Goal: Information Seeking & Learning: Learn about a topic

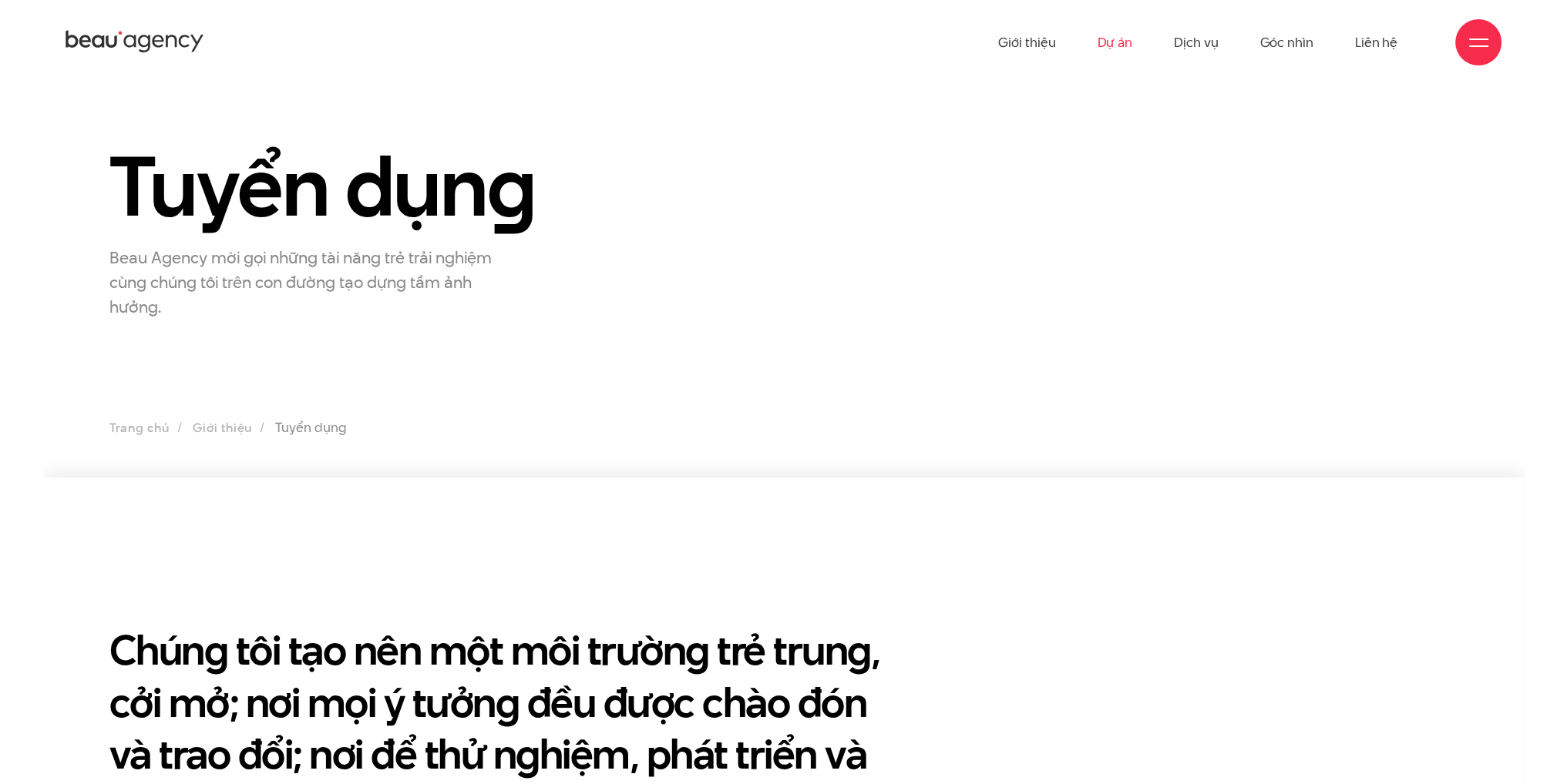
click at [1122, 50] on link "Dự án" at bounding box center [1115, 42] width 36 height 84
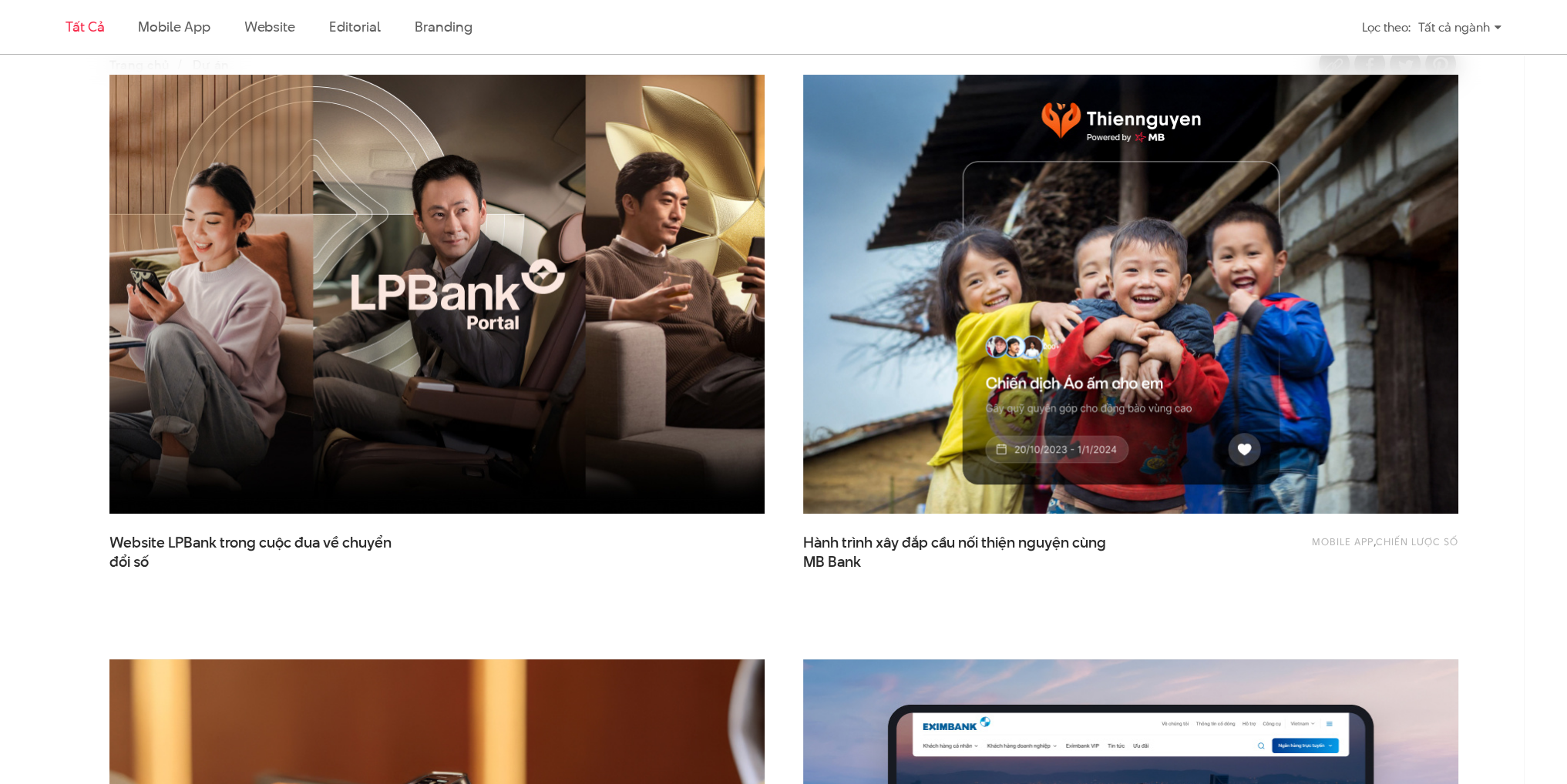
scroll to position [847, 0]
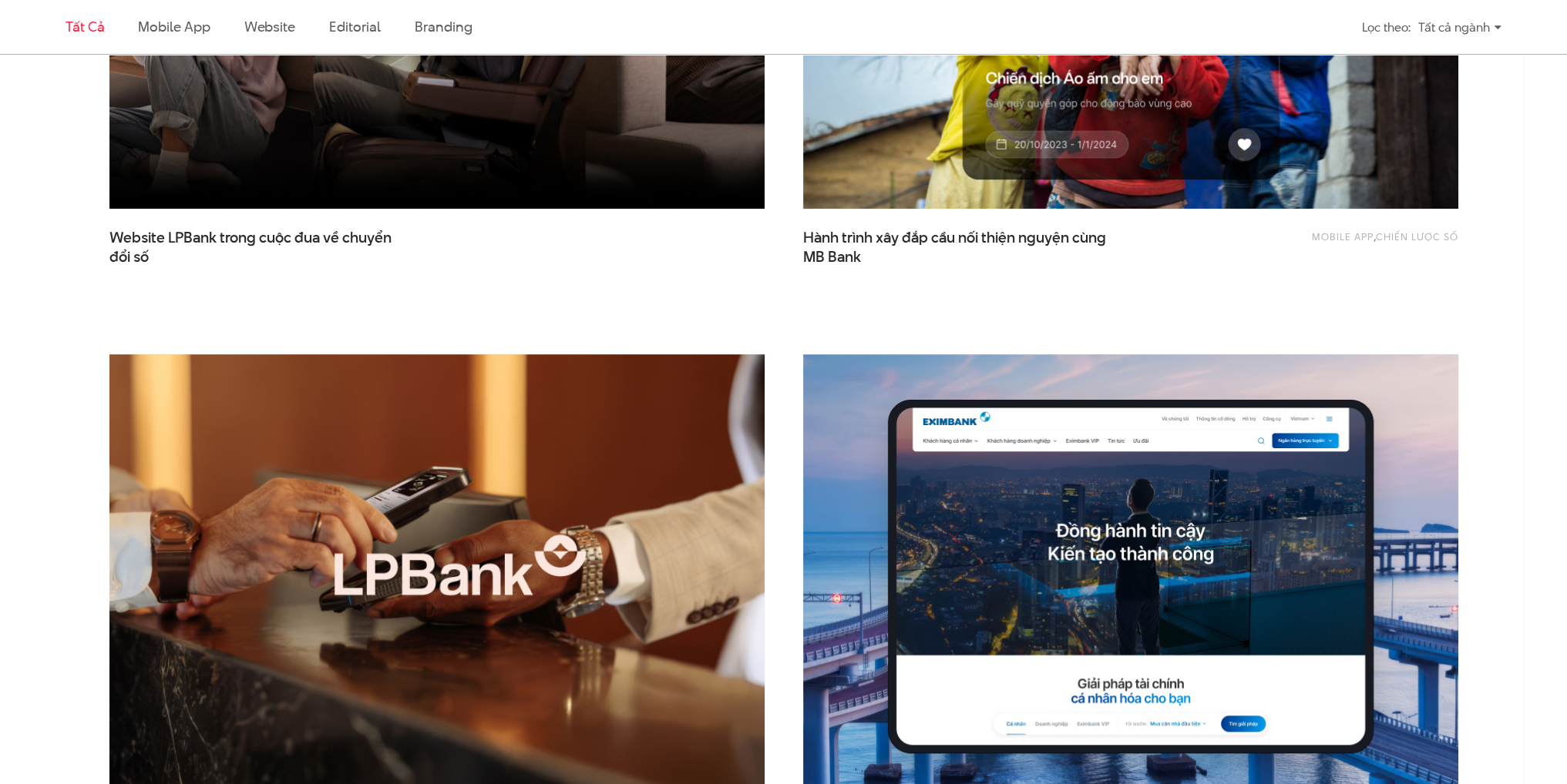
click at [453, 508] on img at bounding box center [437, 574] width 721 height 482
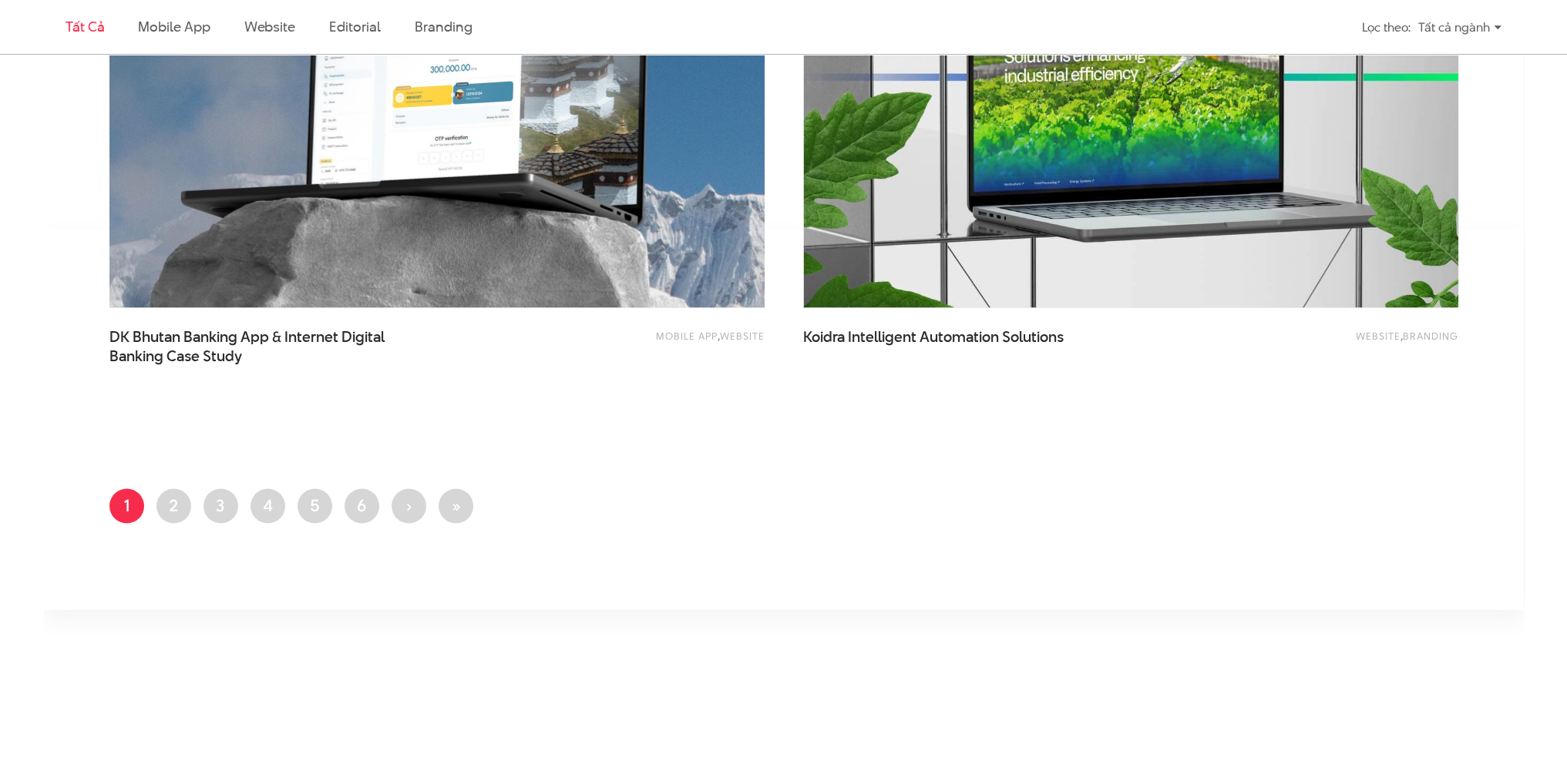
scroll to position [3698, 0]
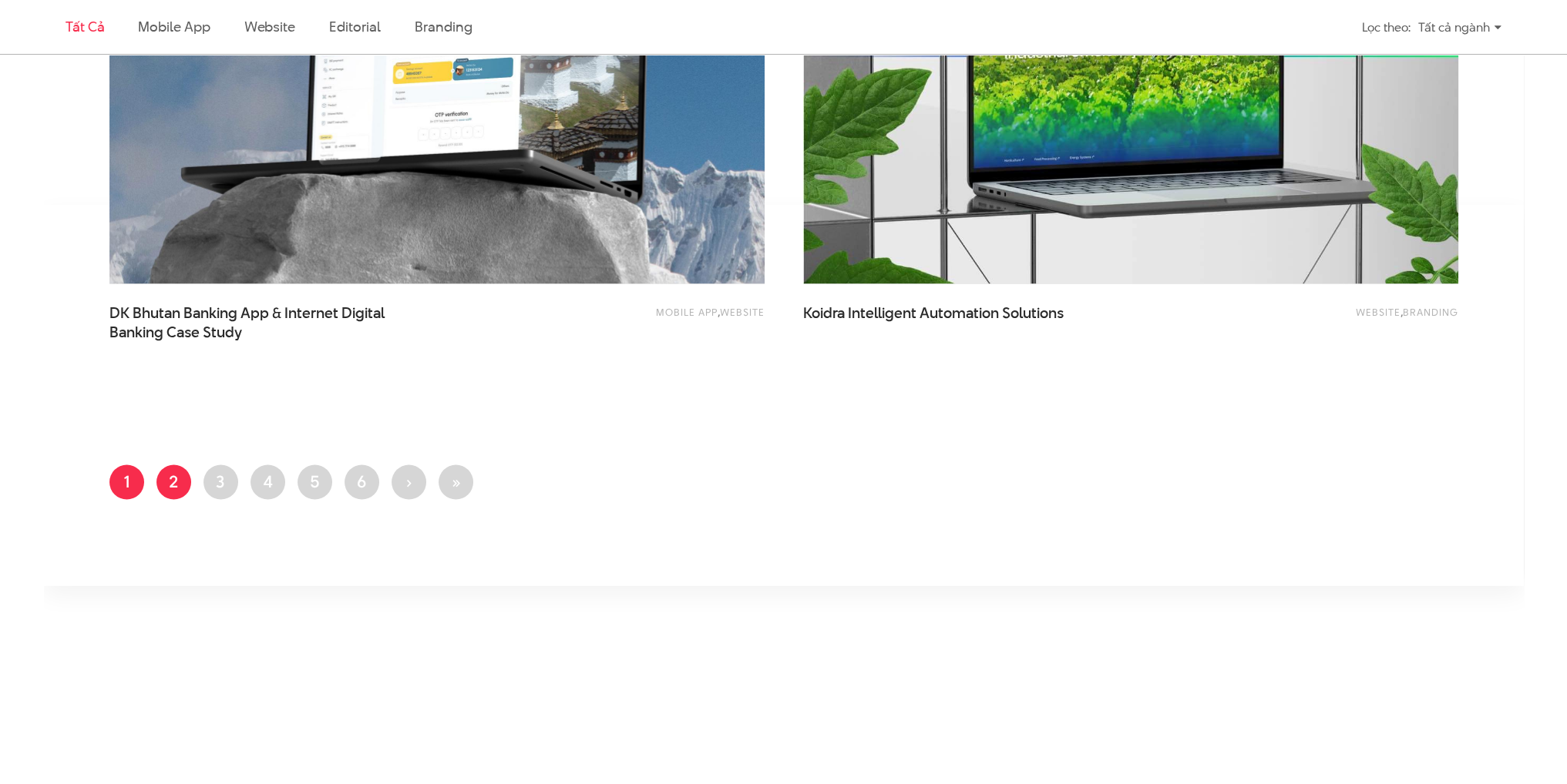
click at [175, 479] on link "Trang 2" at bounding box center [174, 482] width 35 height 35
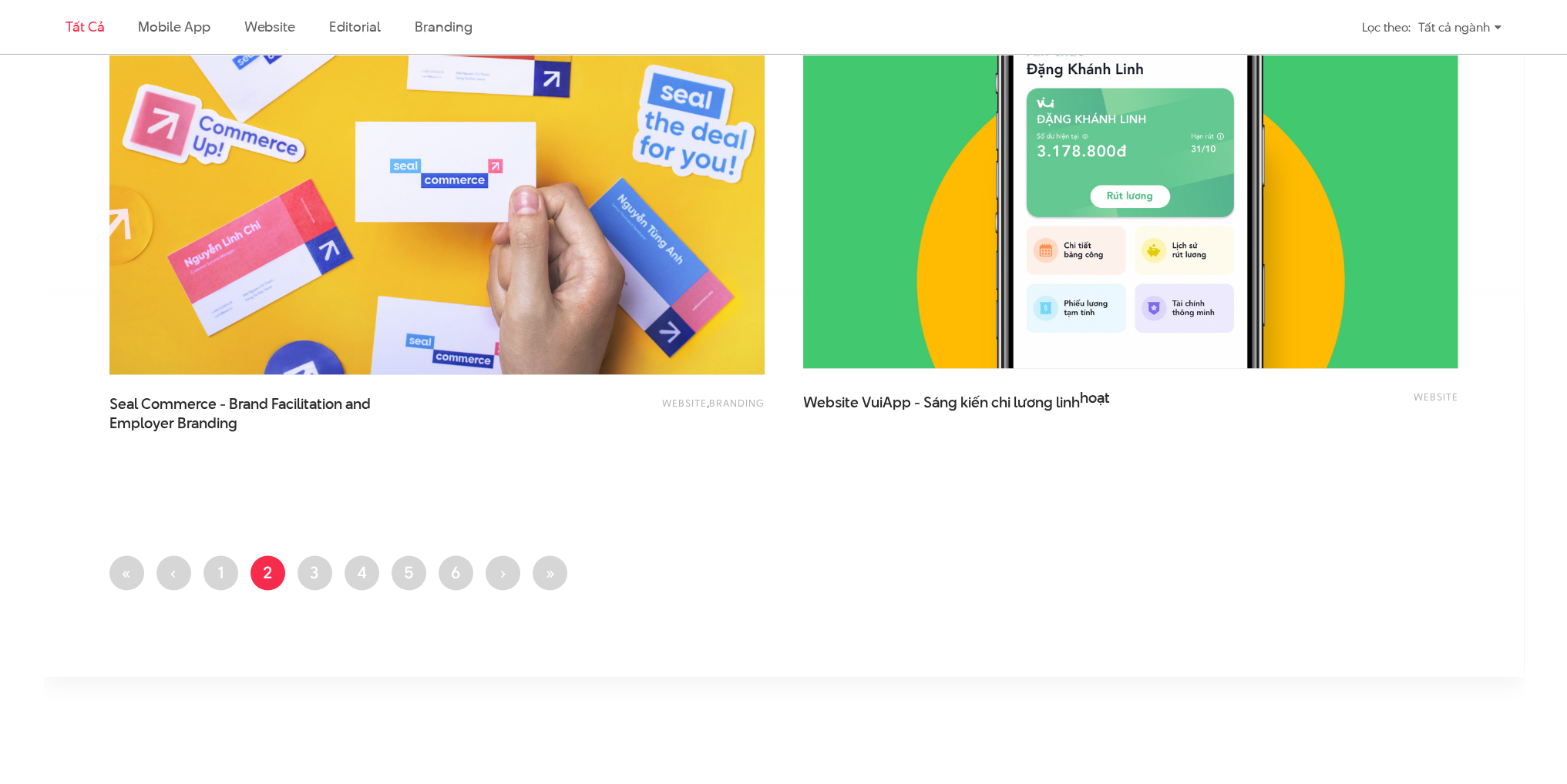
scroll to position [3621, 0]
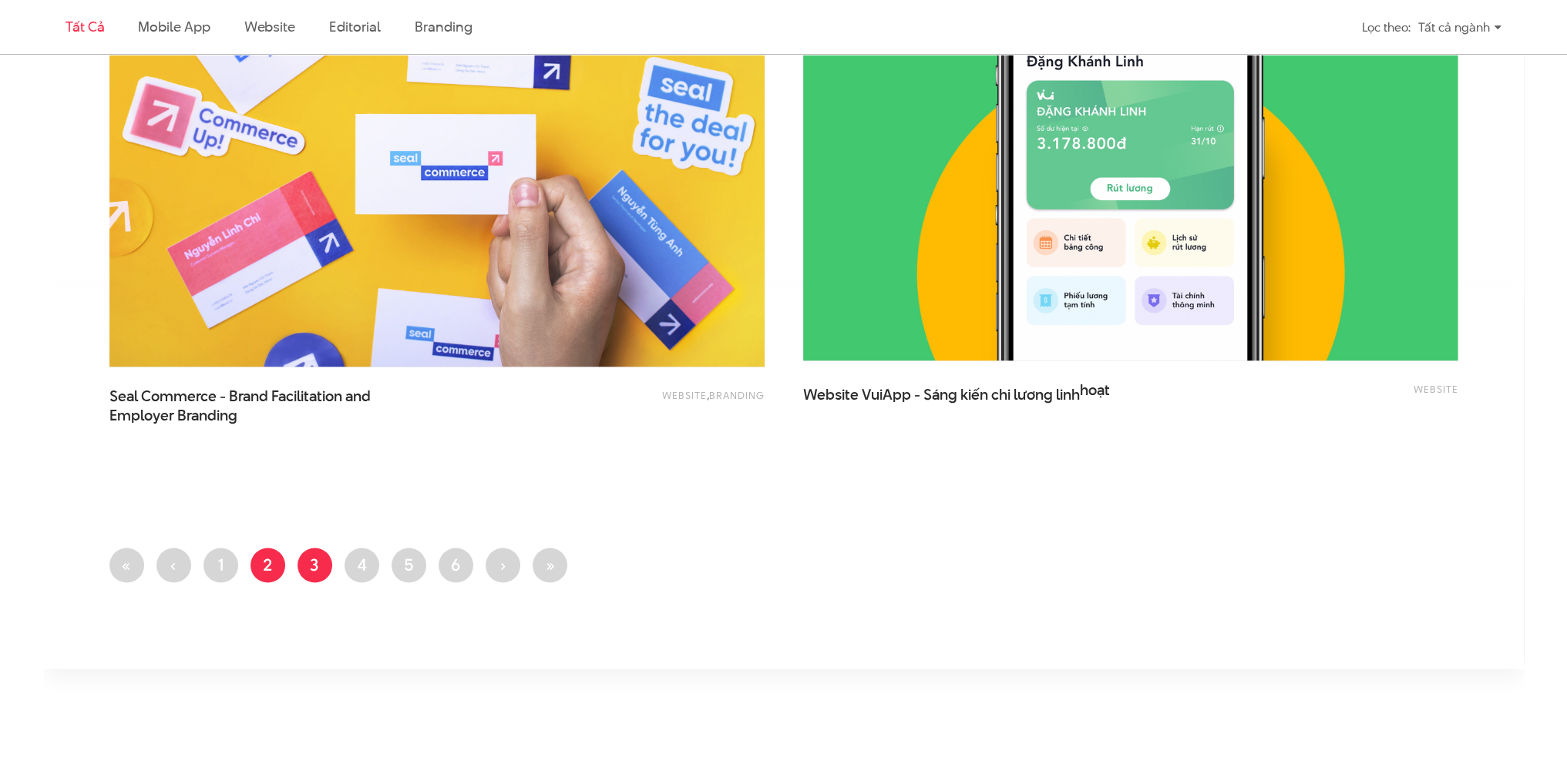
click at [321, 562] on link "Trang 3" at bounding box center [315, 565] width 35 height 35
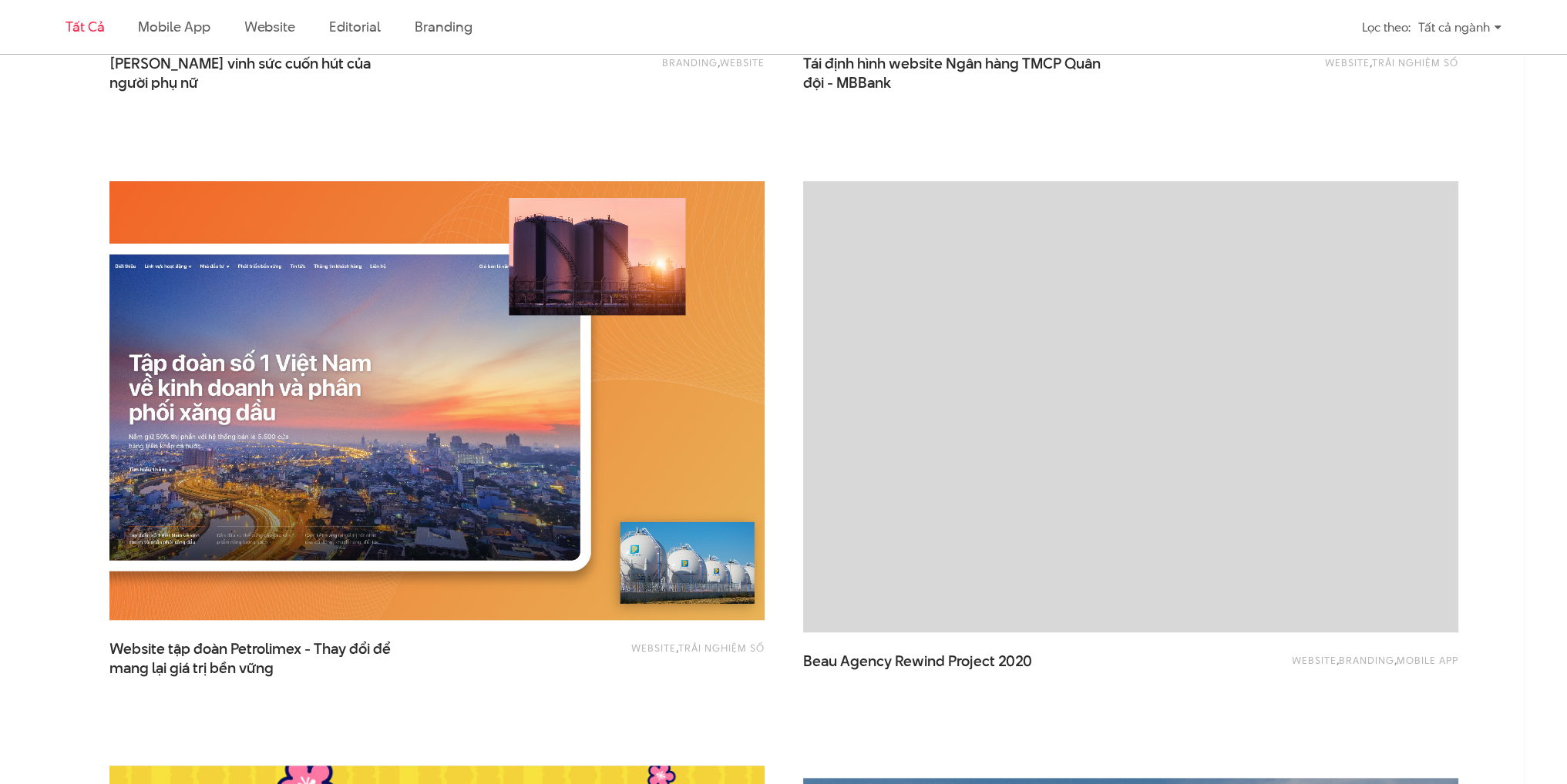
scroll to position [1695, 0]
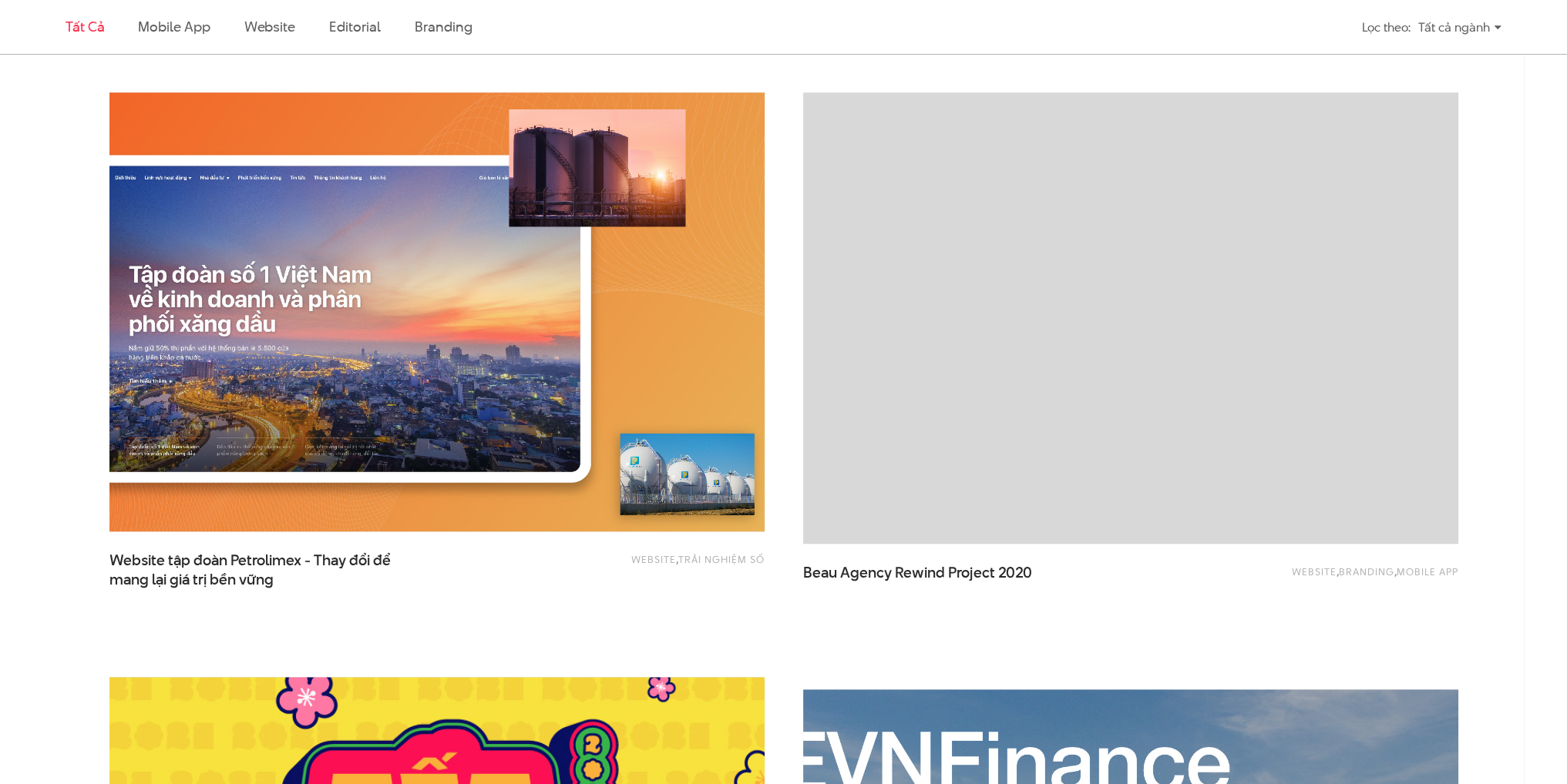
click at [555, 452] on img at bounding box center [437, 312] width 721 height 482
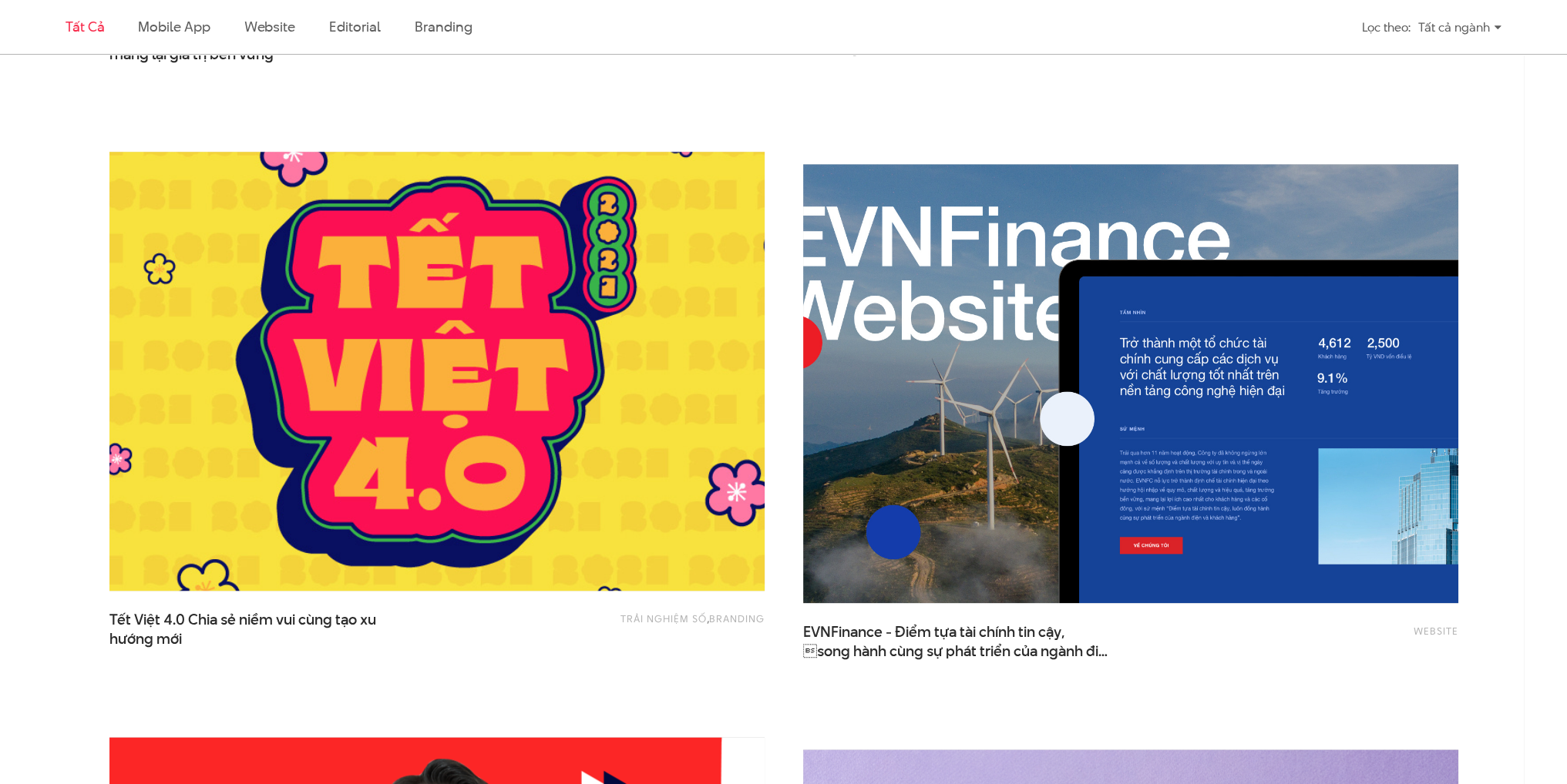
scroll to position [2235, 0]
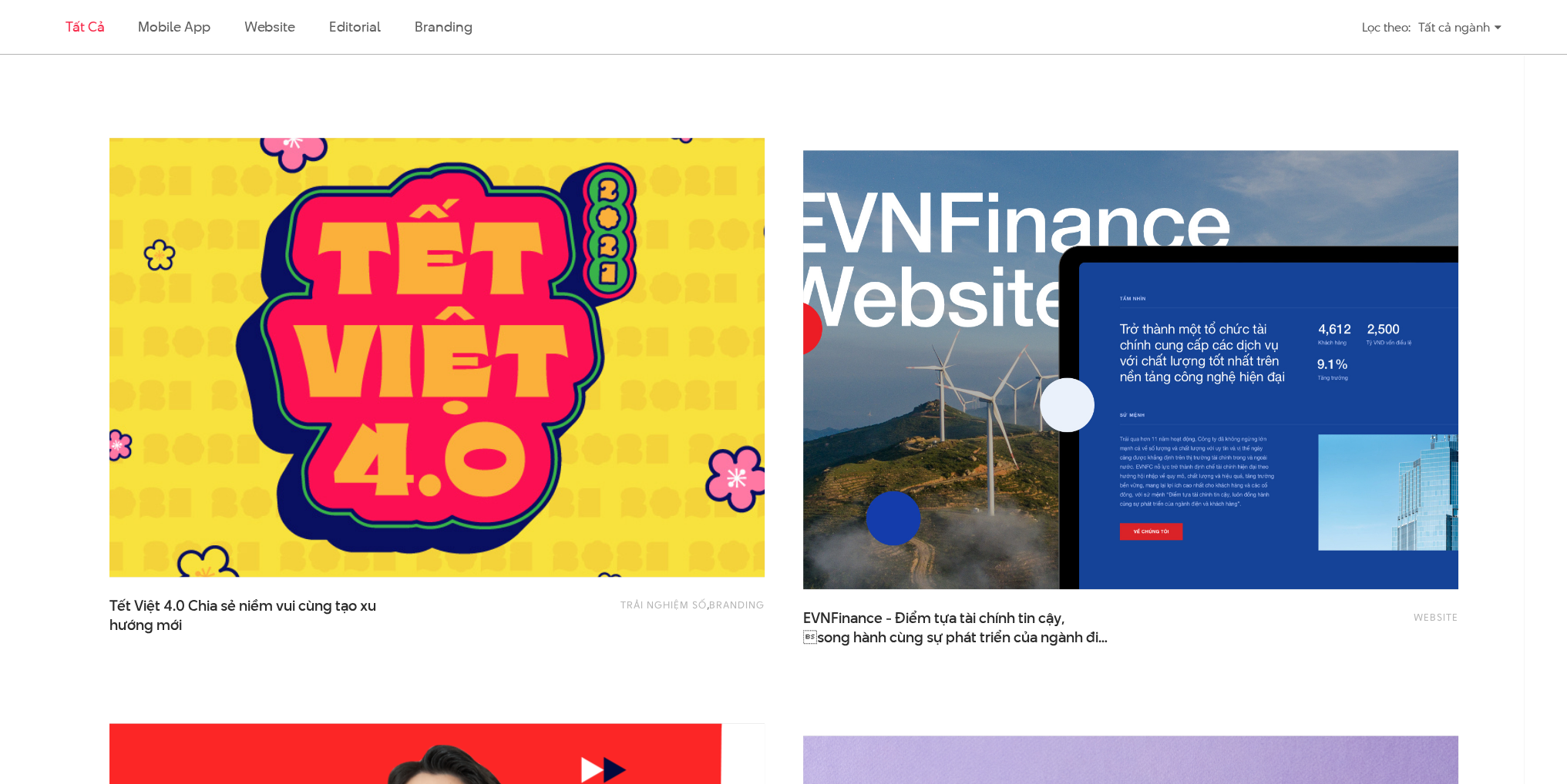
click at [347, 383] on img at bounding box center [437, 358] width 721 height 482
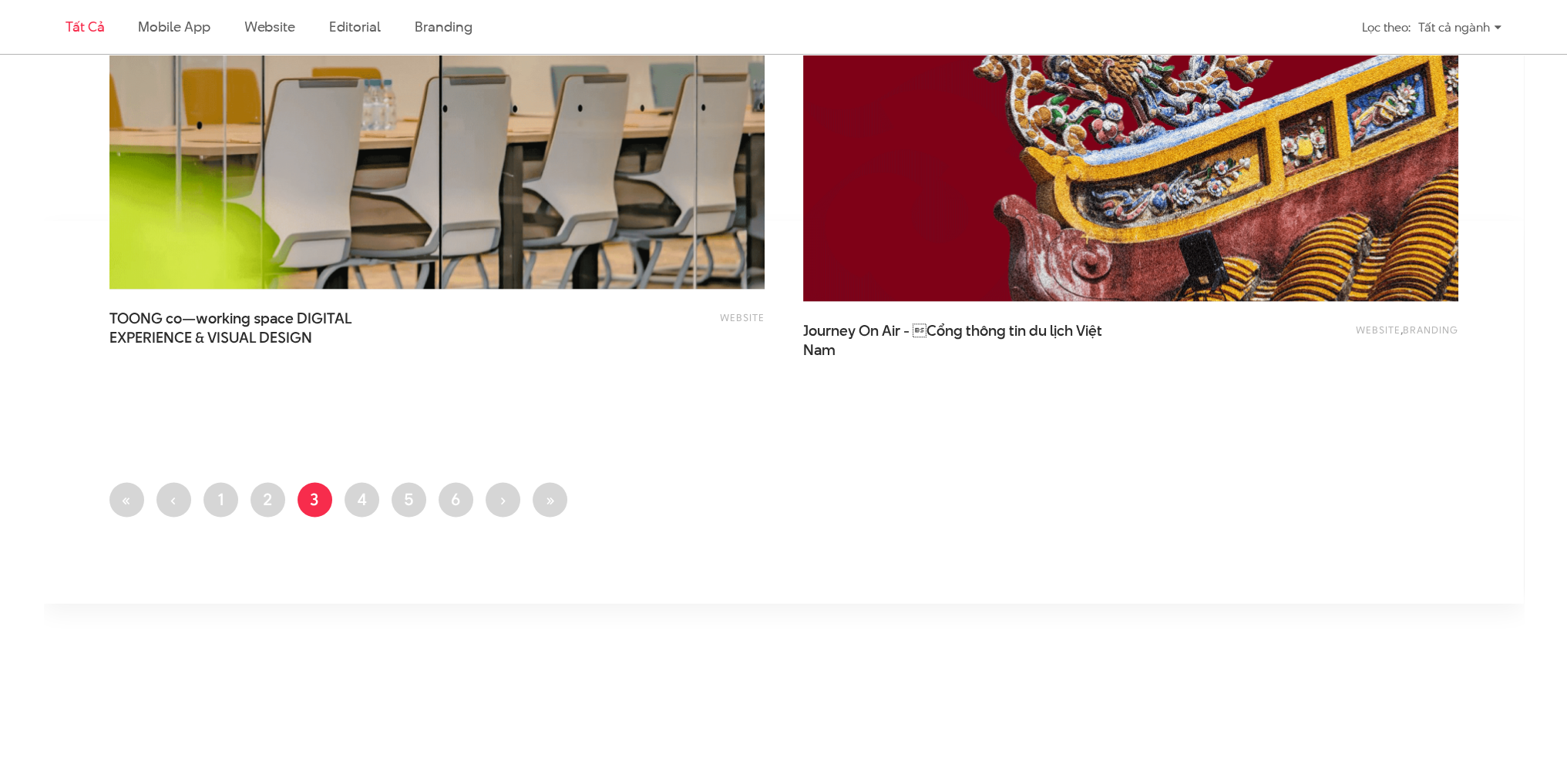
scroll to position [3698, 0]
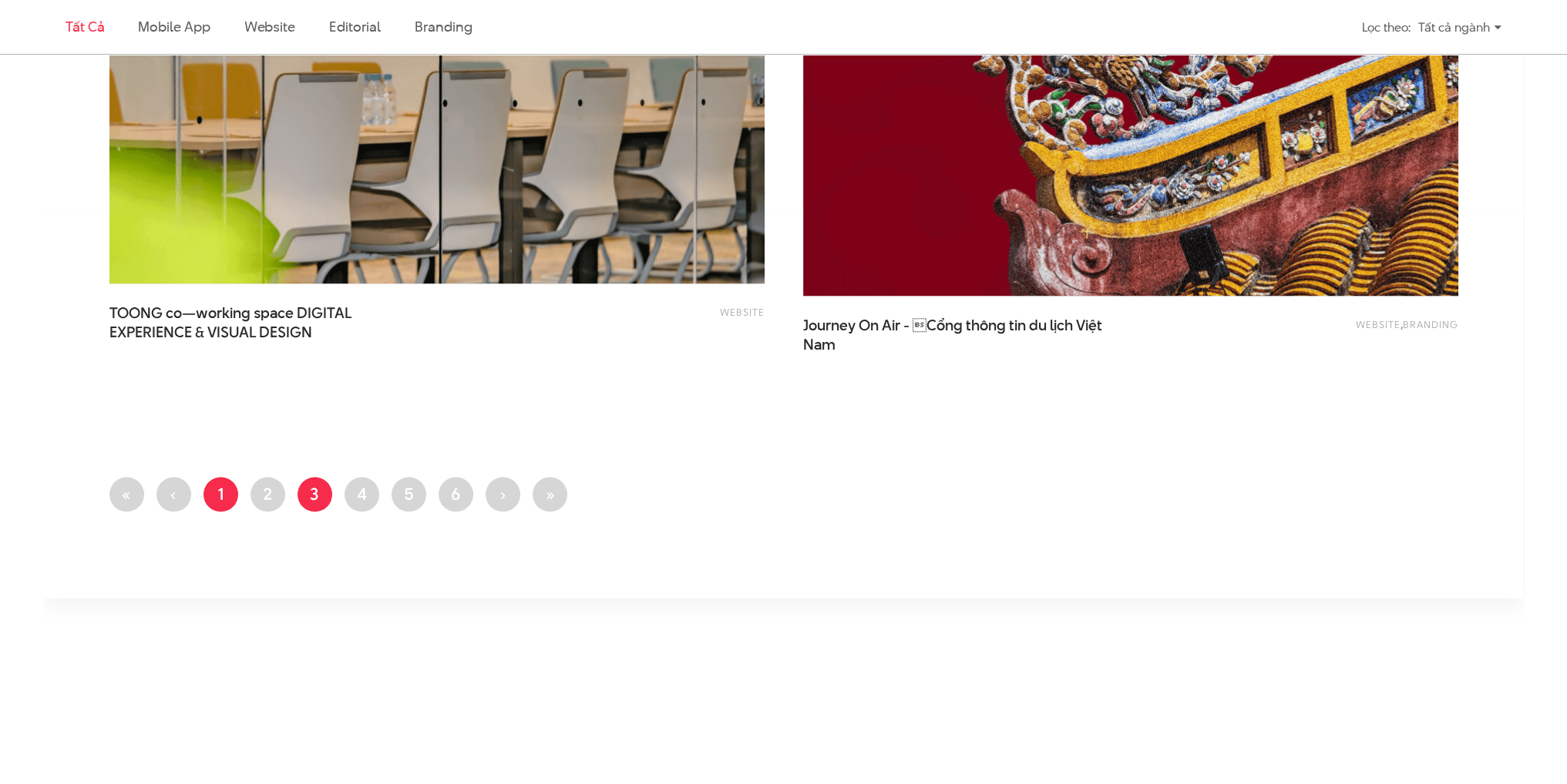
click at [221, 492] on link "Trang 1" at bounding box center [221, 494] width 35 height 35
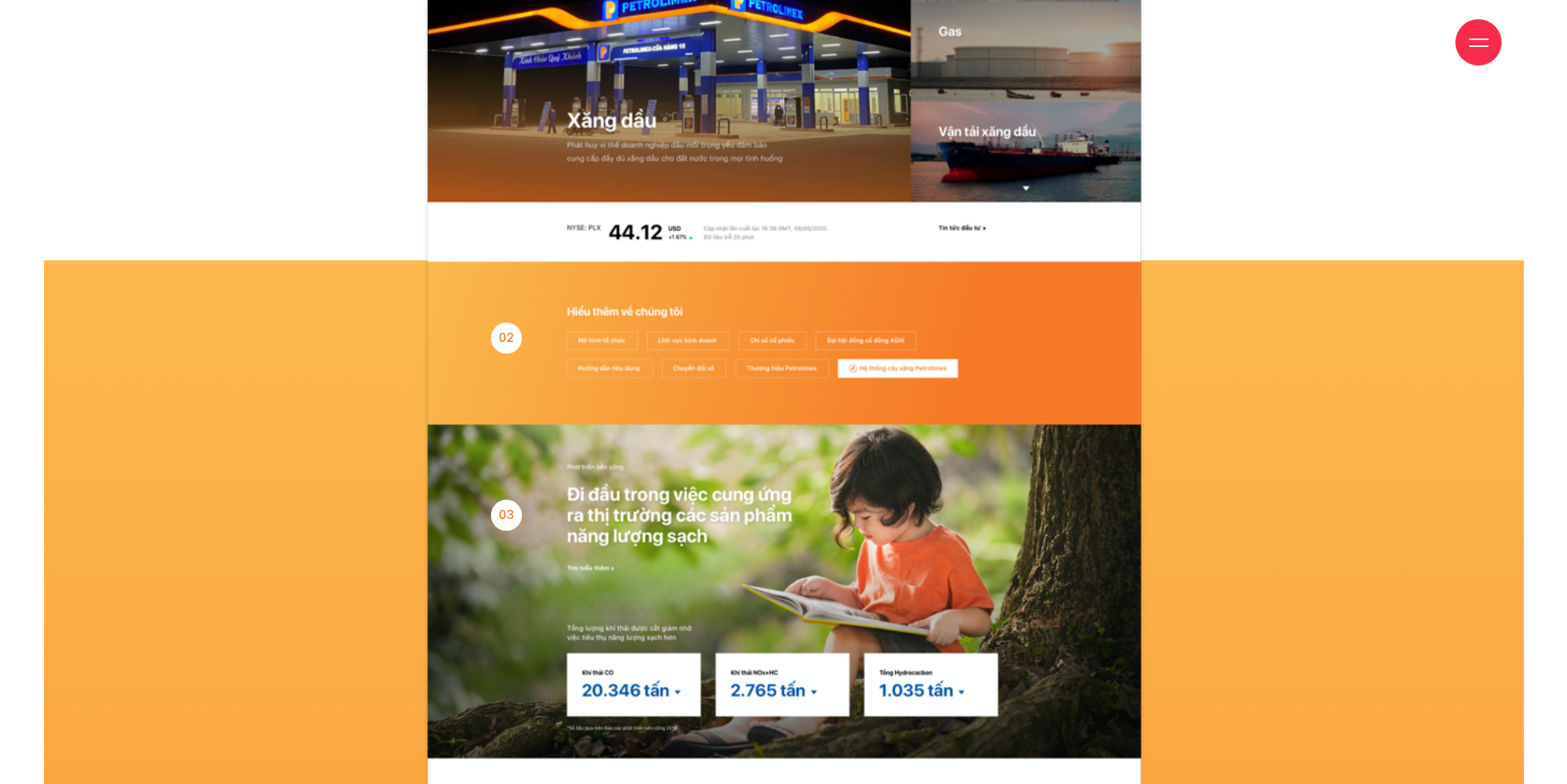
scroll to position [9554, 0]
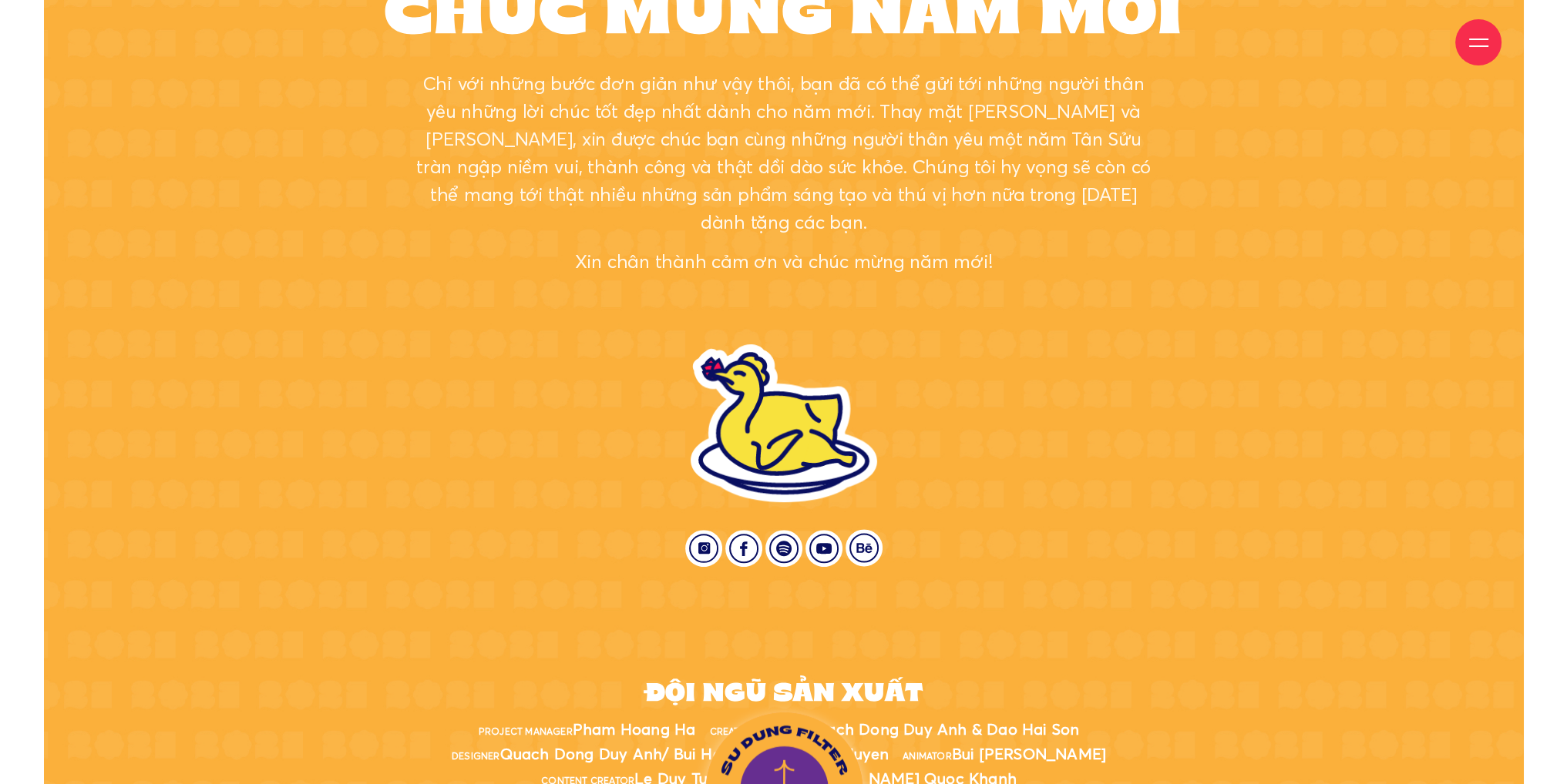
scroll to position [8960, 0]
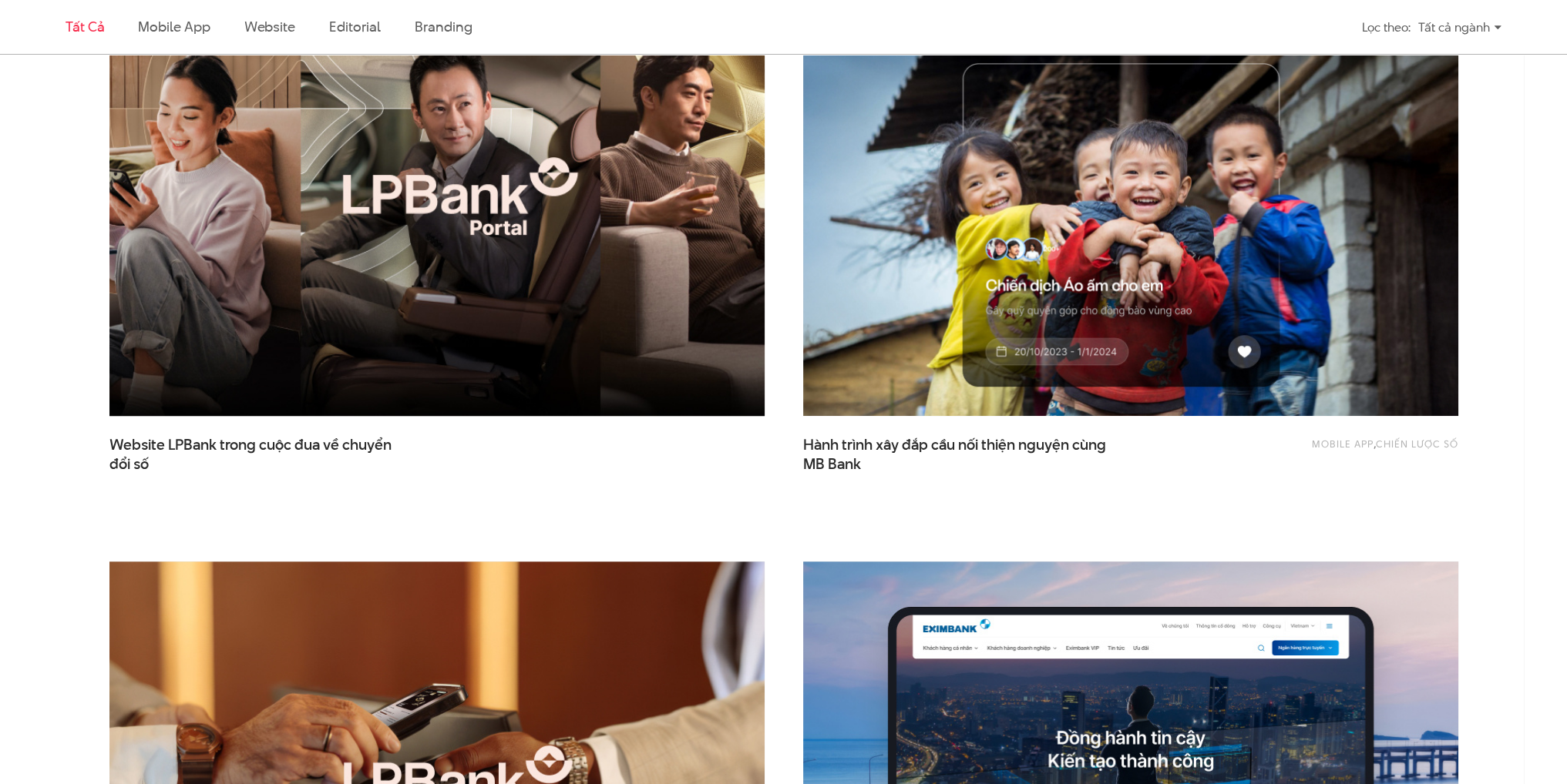
scroll to position [847, 0]
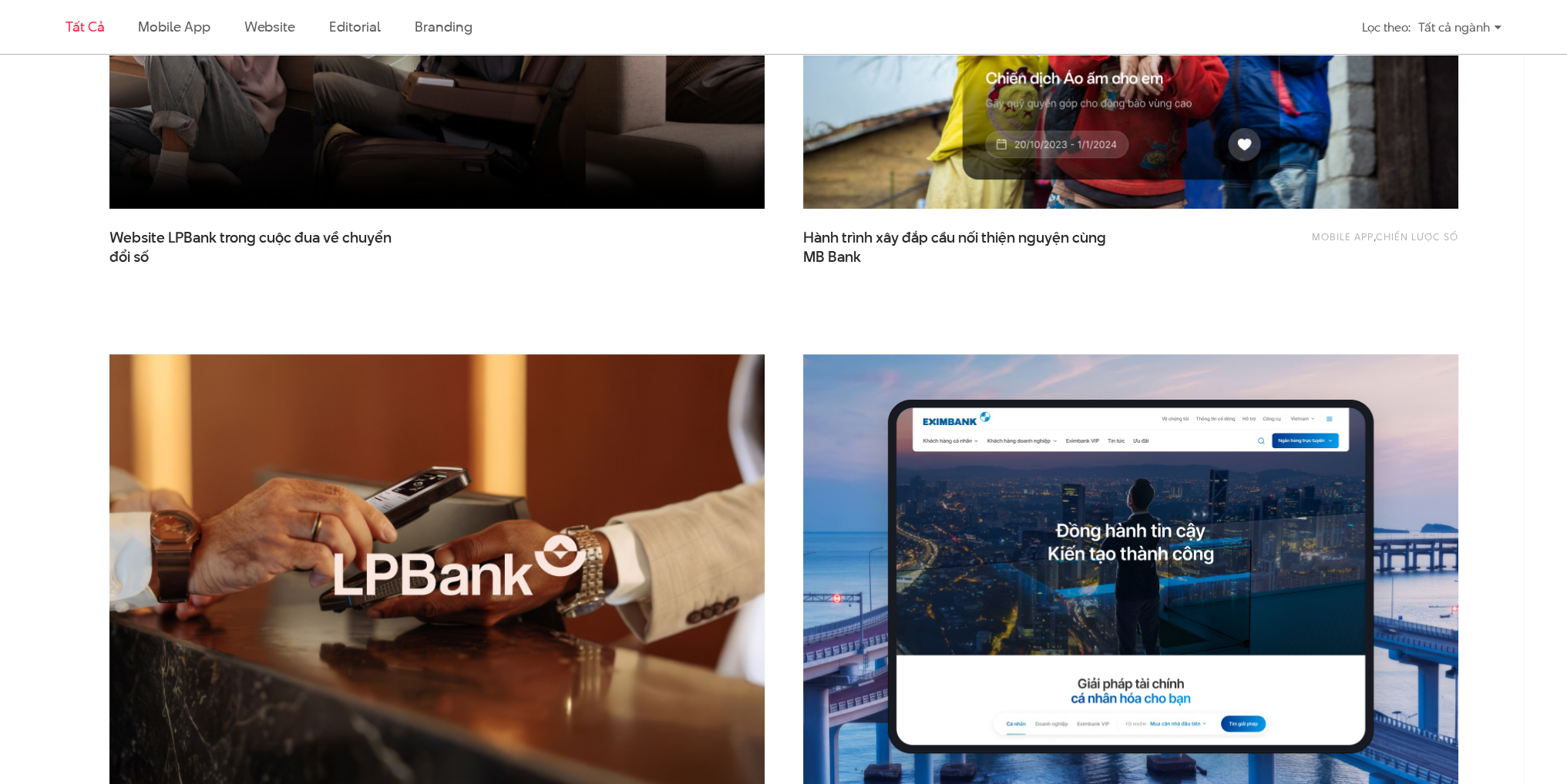
click at [481, 466] on img at bounding box center [437, 574] width 721 height 482
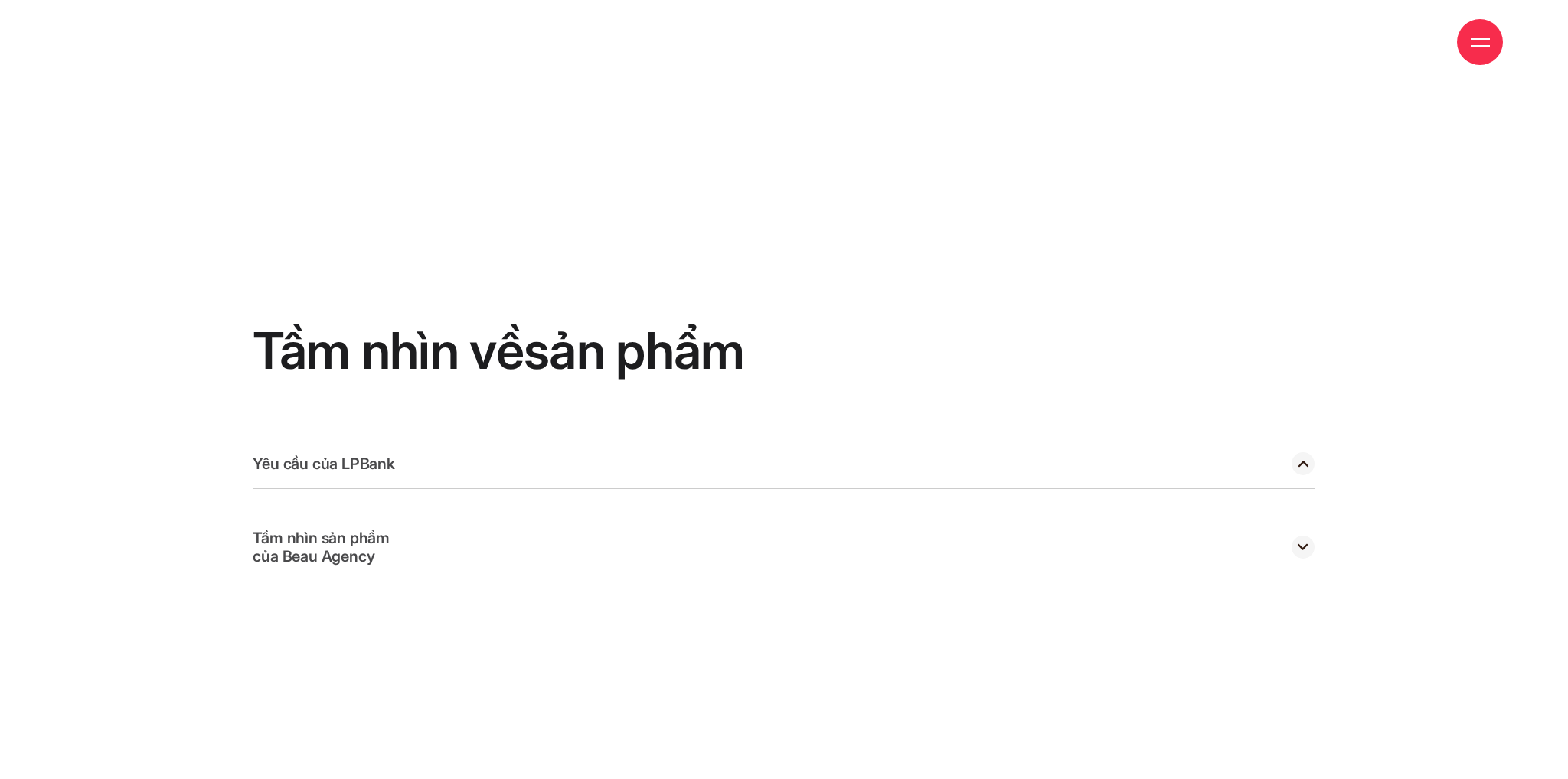
click at [1307, 461] on icon at bounding box center [1303, 464] width 10 height 6
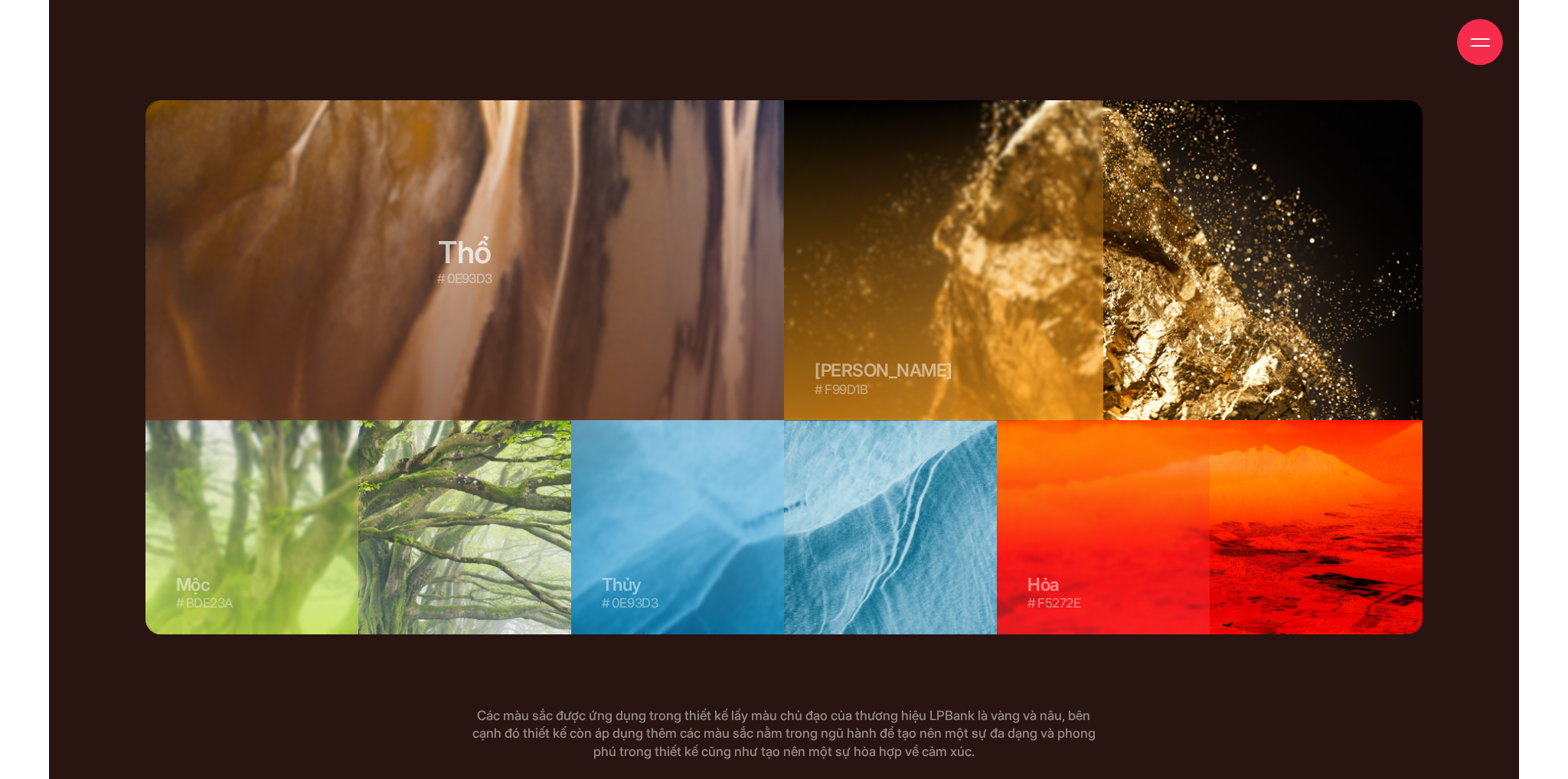
drag, startPoint x: 456, startPoint y: 209, endPoint x: 414, endPoint y: 231, distance: 47.4
click at [414, 231] on div "Thổ # 683820" at bounding box center [305, 261] width 319 height 321
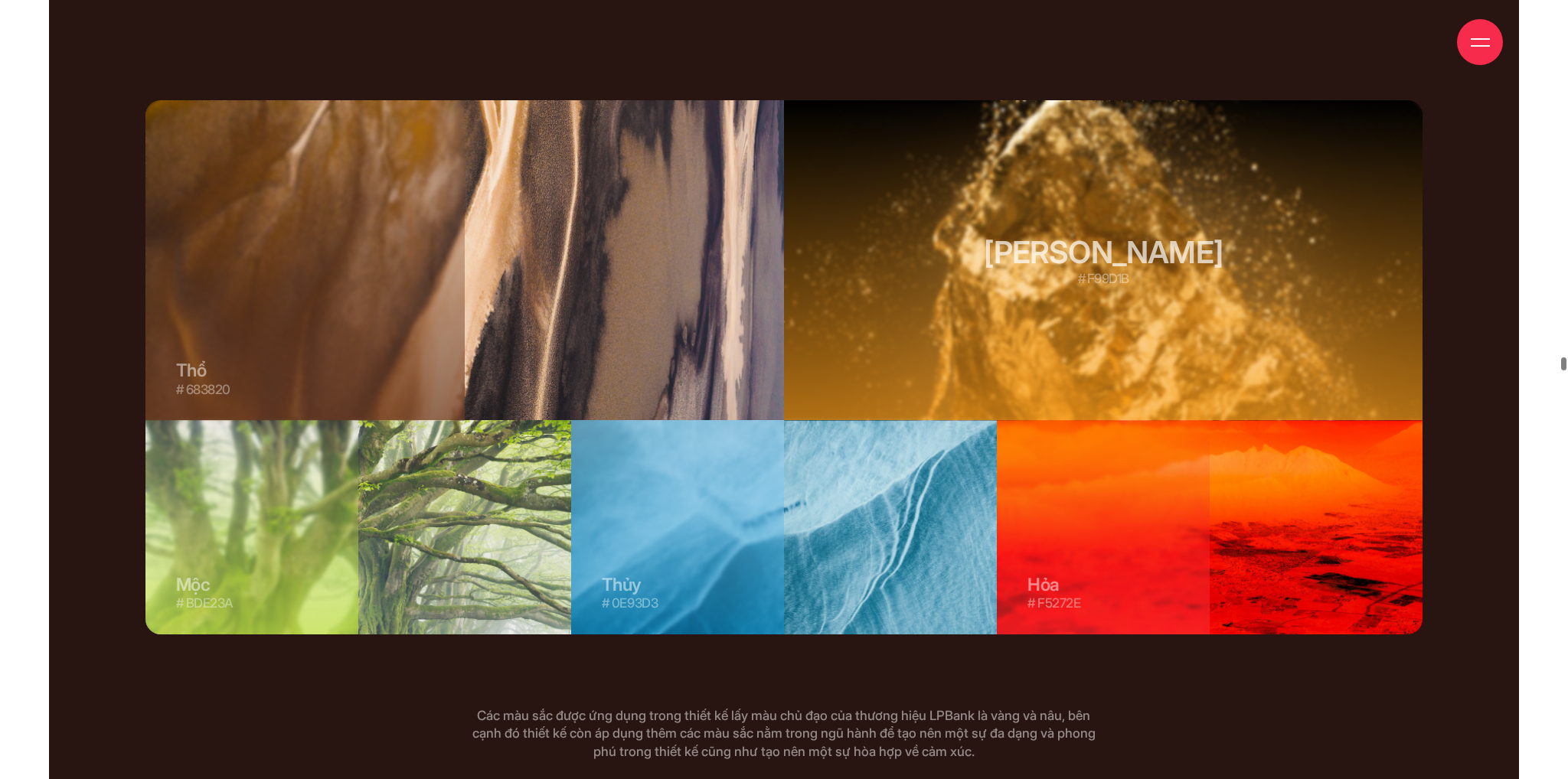
drag, startPoint x: 1062, startPoint y: 212, endPoint x: 1192, endPoint y: 212, distance: 130.0
click at [1192, 212] on div "Kim # F99D1B Kim # F99D1B" at bounding box center [1102, 261] width 639 height 321
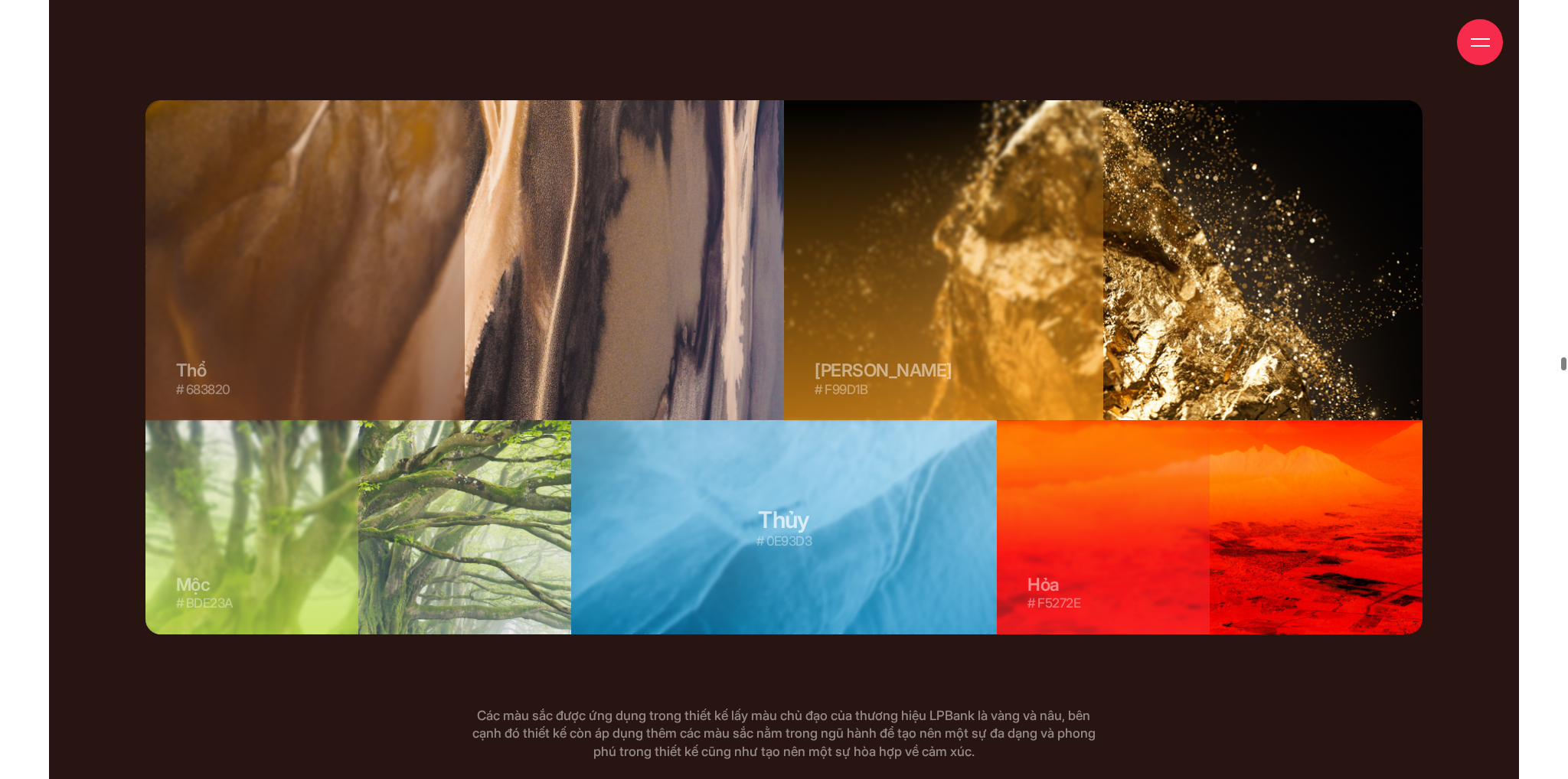
drag, startPoint x: 650, startPoint y: 539, endPoint x: 833, endPoint y: 466, distance: 197.0
click at [833, 461] on div "Thủy # 0E93D3 Thủy # 0E93D3" at bounding box center [784, 527] width 425 height 213
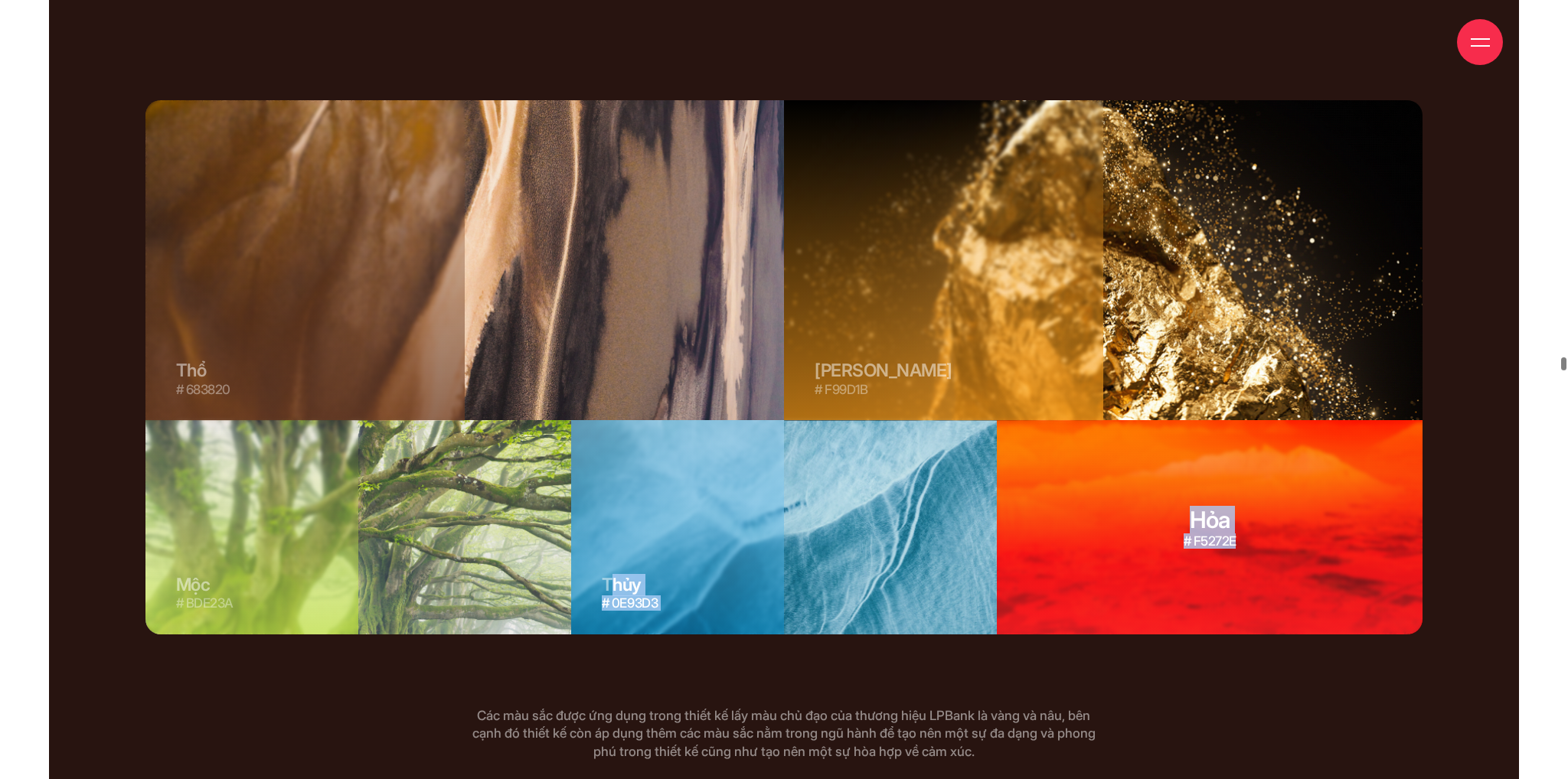
drag, startPoint x: 1045, startPoint y: 520, endPoint x: 1258, endPoint y: 478, distance: 217.1
click at [1258, 478] on div "Thổ # 0E93D3 Thổ # 683820 Kim # F99D1B Kim # F99D1B Mộc" at bounding box center [784, 367] width 1277 height 534
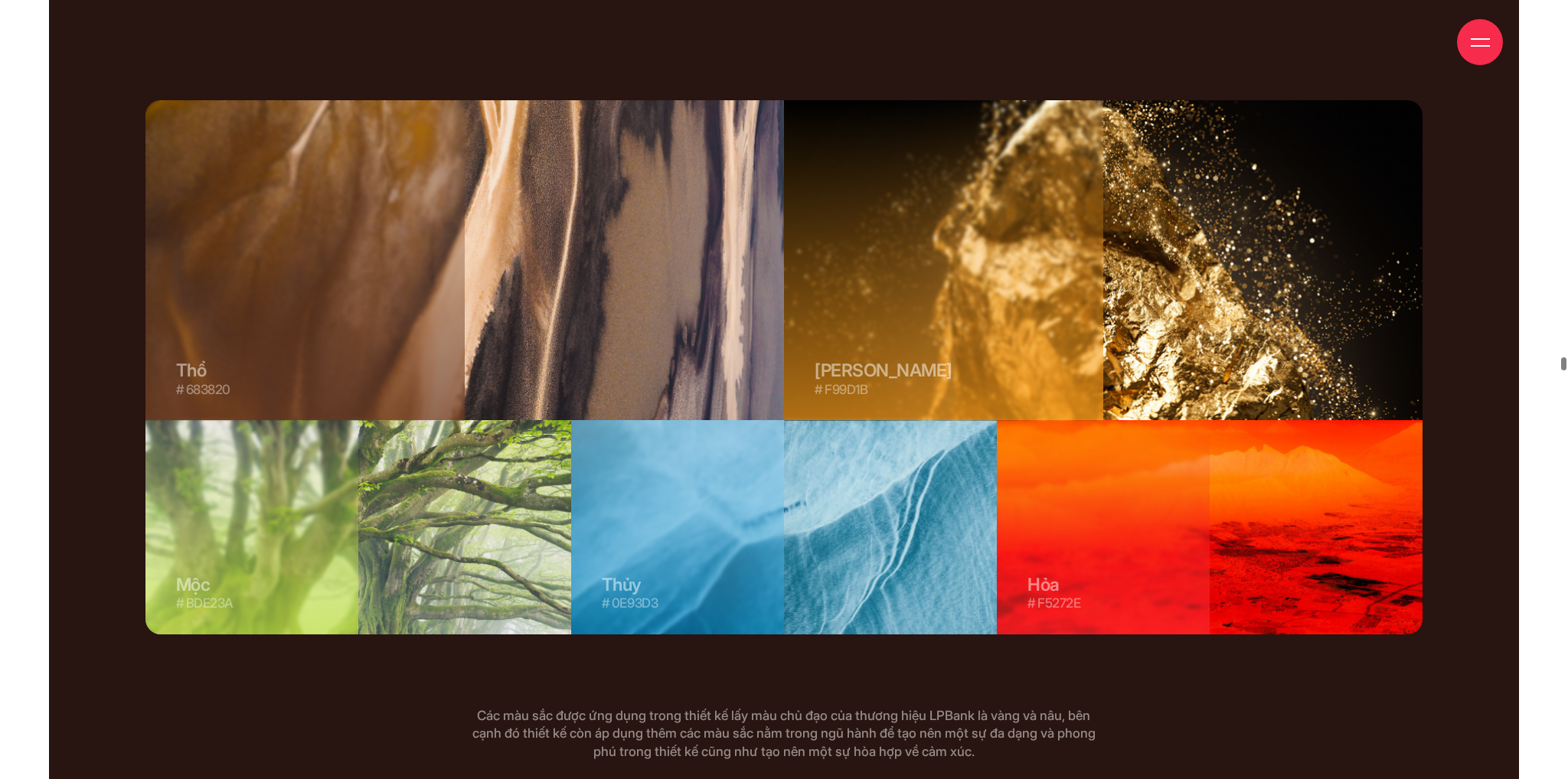
drag, startPoint x: 321, startPoint y: 539, endPoint x: 15, endPoint y: 537, distance: 306.0
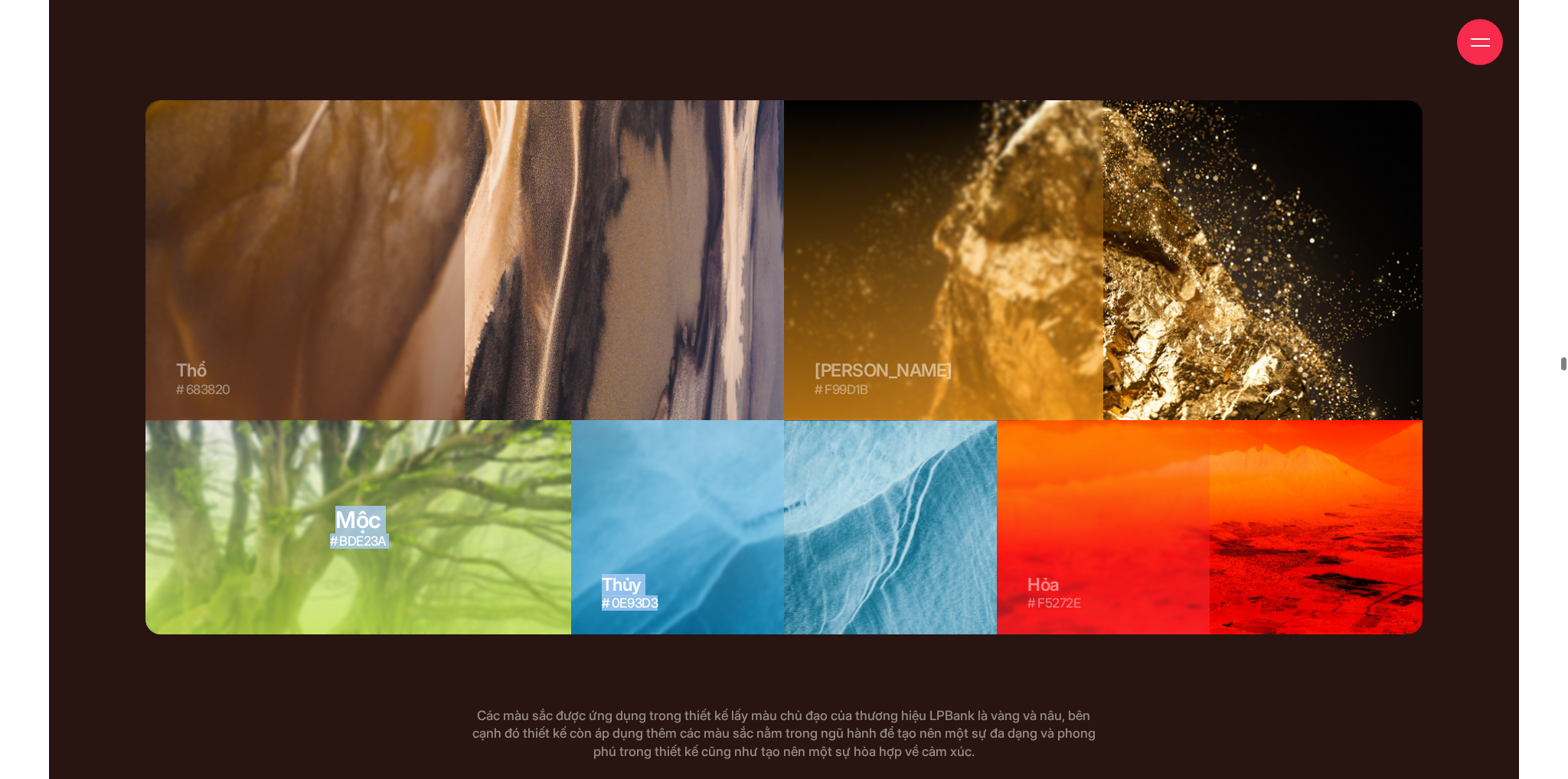
drag, startPoint x: 695, startPoint y: 537, endPoint x: 463, endPoint y: 518, distance: 232.8
click at [463, 518] on div "Thổ # 0E93D3 Thổ # 683820 Kim # F99D1B Kim # F99D1B Mộc" at bounding box center [784, 367] width 1277 height 534
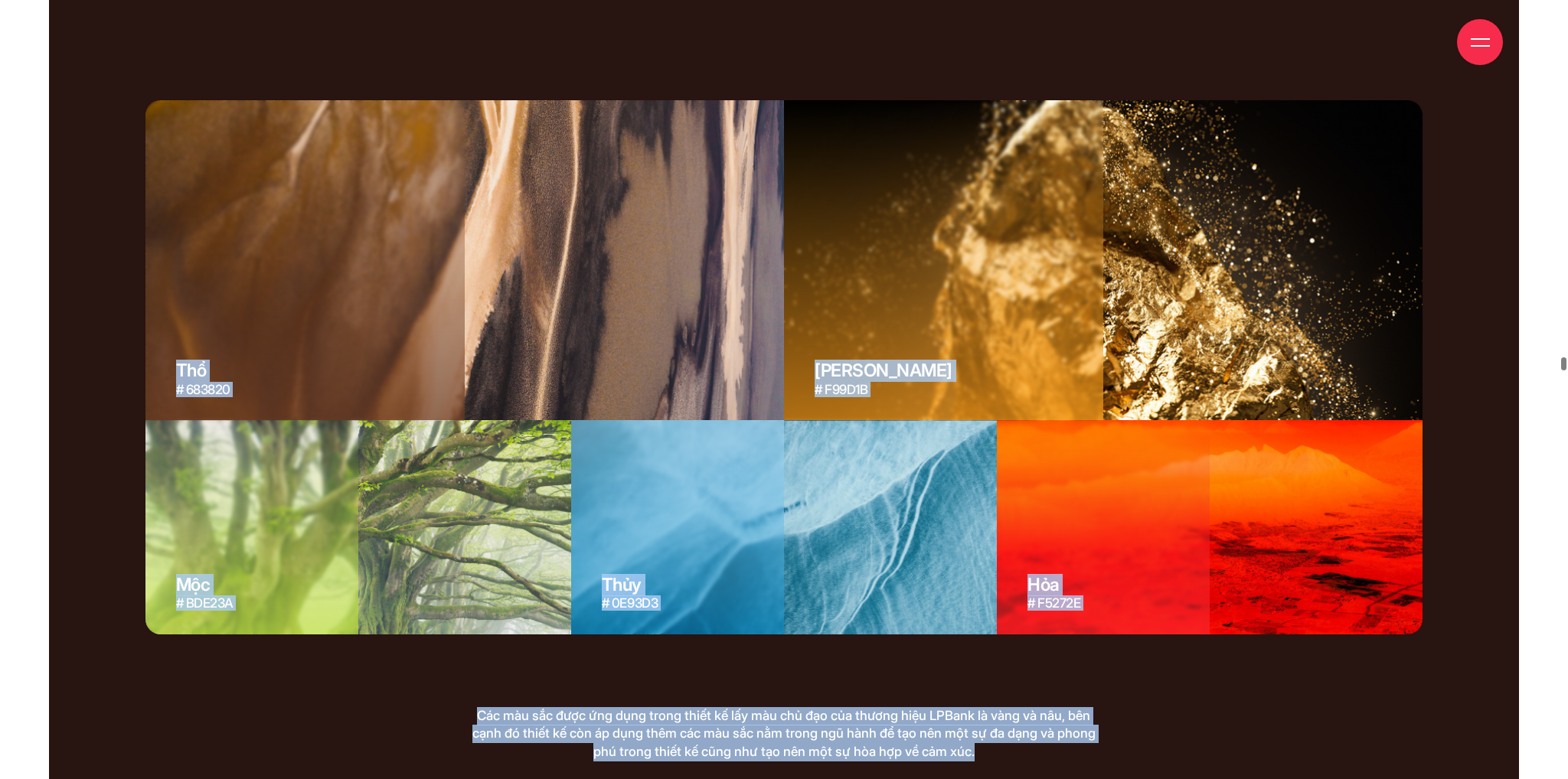
drag, startPoint x: 100, startPoint y: 251, endPoint x: 1110, endPoint y: 710, distance: 1109.4
click at [1104, 707] on div "Các màu sắc được ứng dụng trong thiết kế lấy màu chủ đạo của thương hiệu LPBank…" at bounding box center [784, 771] width 646 height 128
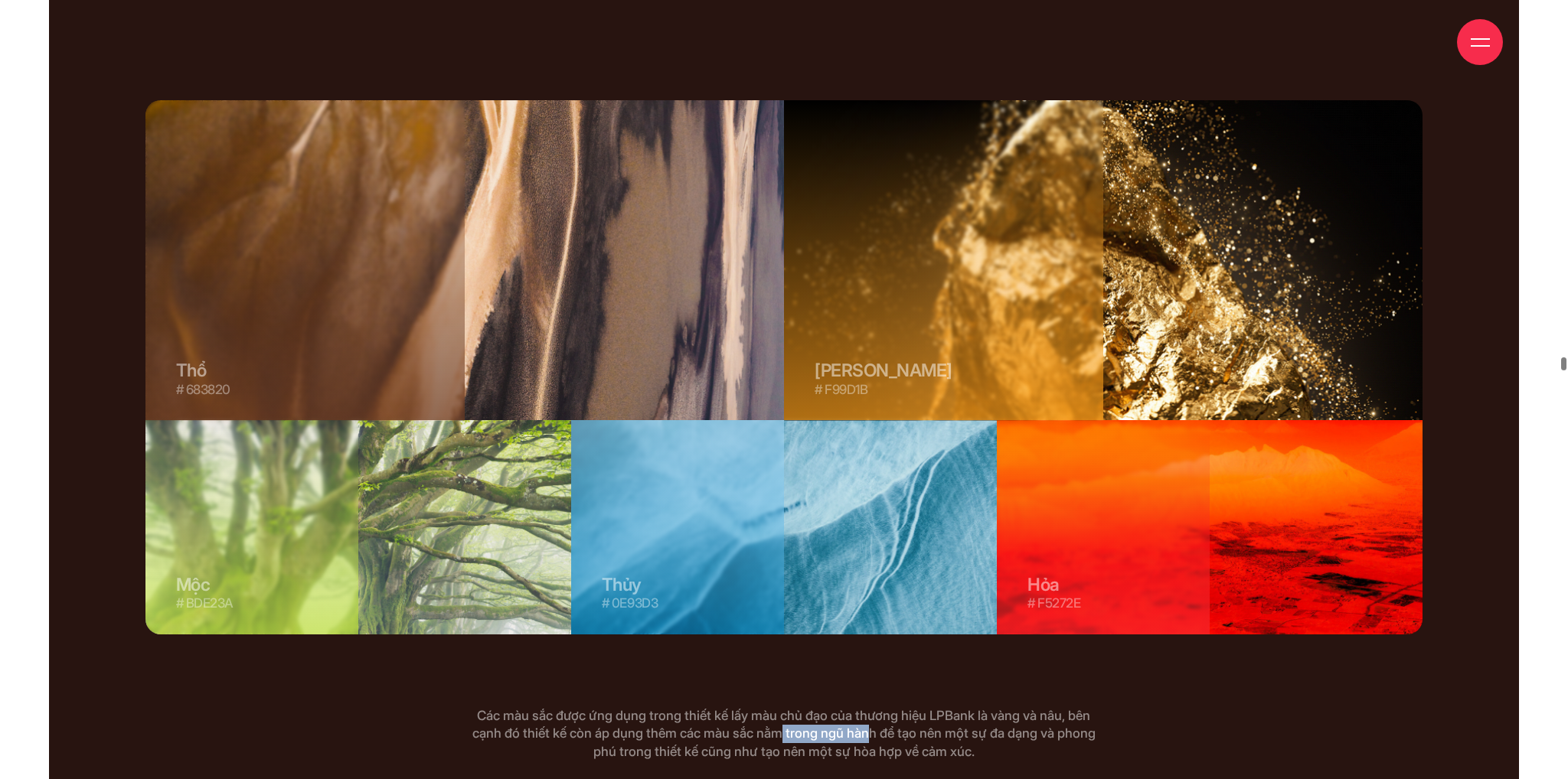
drag, startPoint x: 828, startPoint y: 663, endPoint x: 959, endPoint y: 669, distance: 131.1
click at [916, 707] on p "Các màu sắc được ứng dụng trong thiết kế lấy màu chủ đạo của thương hiệu LPBank…" at bounding box center [784, 734] width 630 height 55
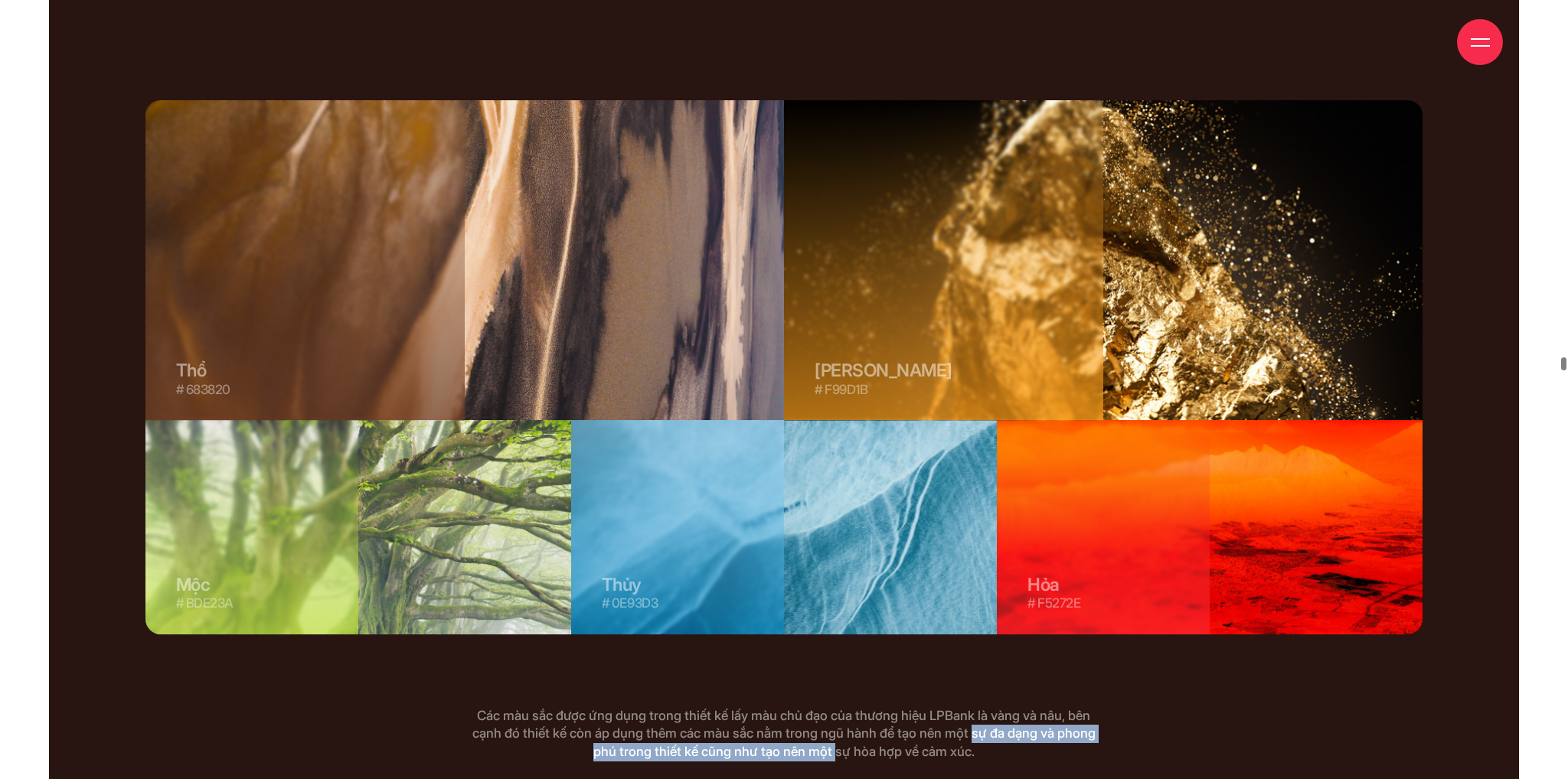
drag, startPoint x: 1028, startPoint y: 667, endPoint x: 870, endPoint y: 685, distance: 159.0
click at [870, 707] on p "Các màu sắc được ứng dụng trong thiết kế lấy màu chủ đạo của thương hiệu LPBank…" at bounding box center [784, 734] width 630 height 55
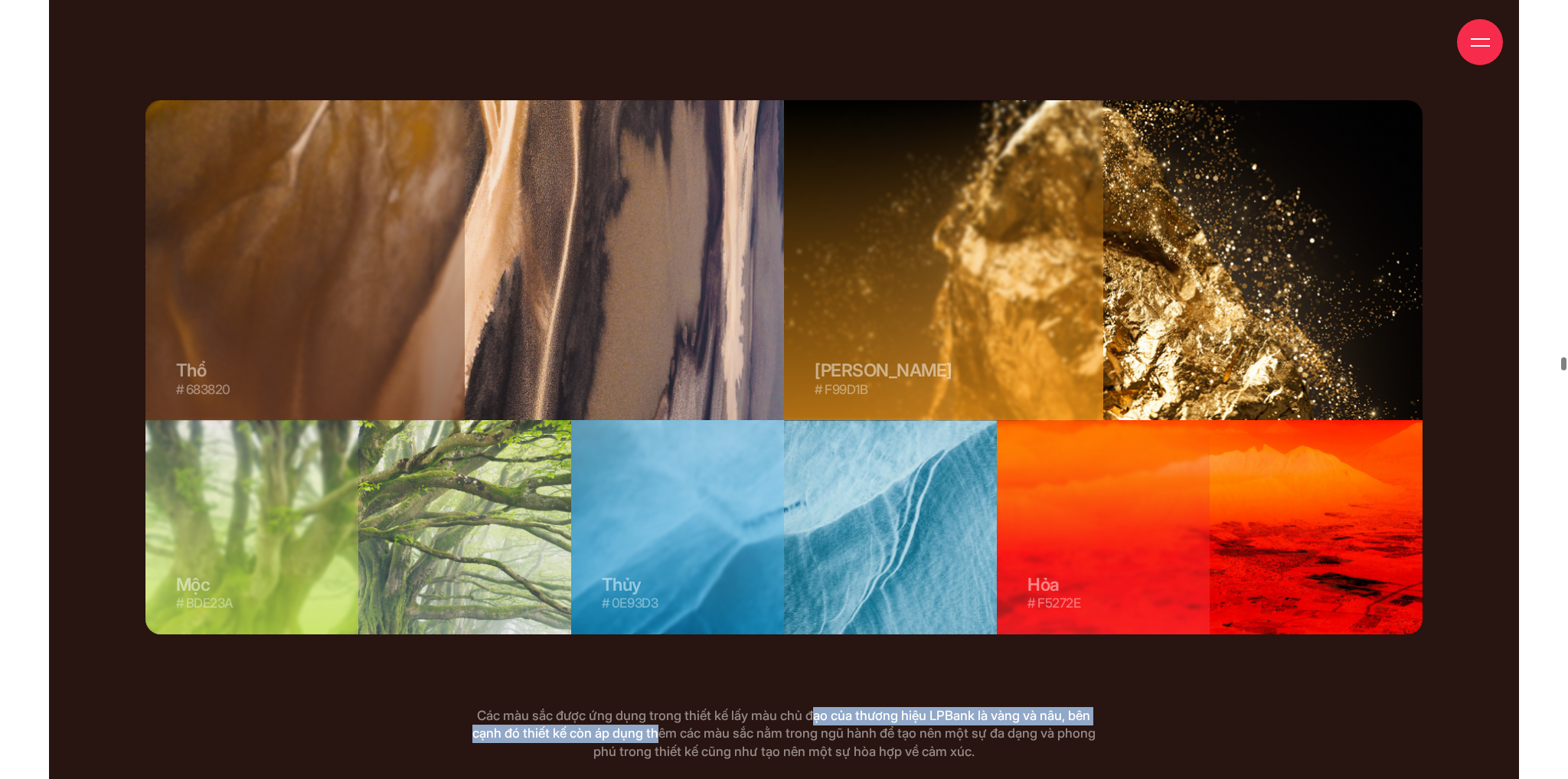
drag, startPoint x: 758, startPoint y: 657, endPoint x: 699, endPoint y: 664, distance: 59.4
click at [699, 707] on p "Các màu sắc được ứng dụng trong thiết kế lấy màu chủ đạo của thương hiệu LPBank…" at bounding box center [784, 734] width 630 height 55
click at [728, 707] on p "Các màu sắc được ứng dụng trong thiết kế lấy màu chủ đạo của thương hiệu LPBank…" at bounding box center [784, 734] width 630 height 55
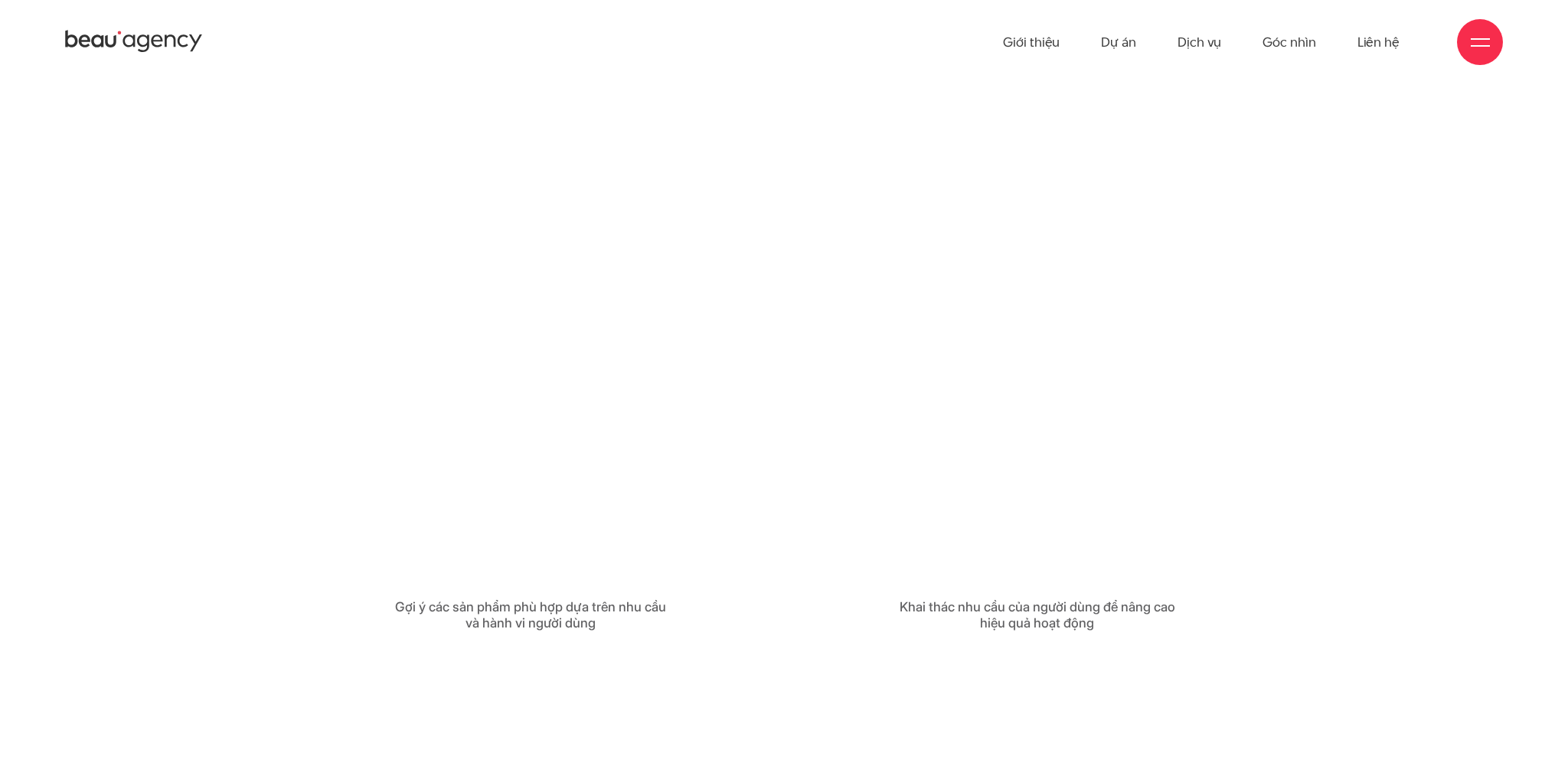
click at [1091, 419] on div at bounding box center [1037, 317] width 491 height 519
click at [1080, 405] on div at bounding box center [1037, 317] width 491 height 519
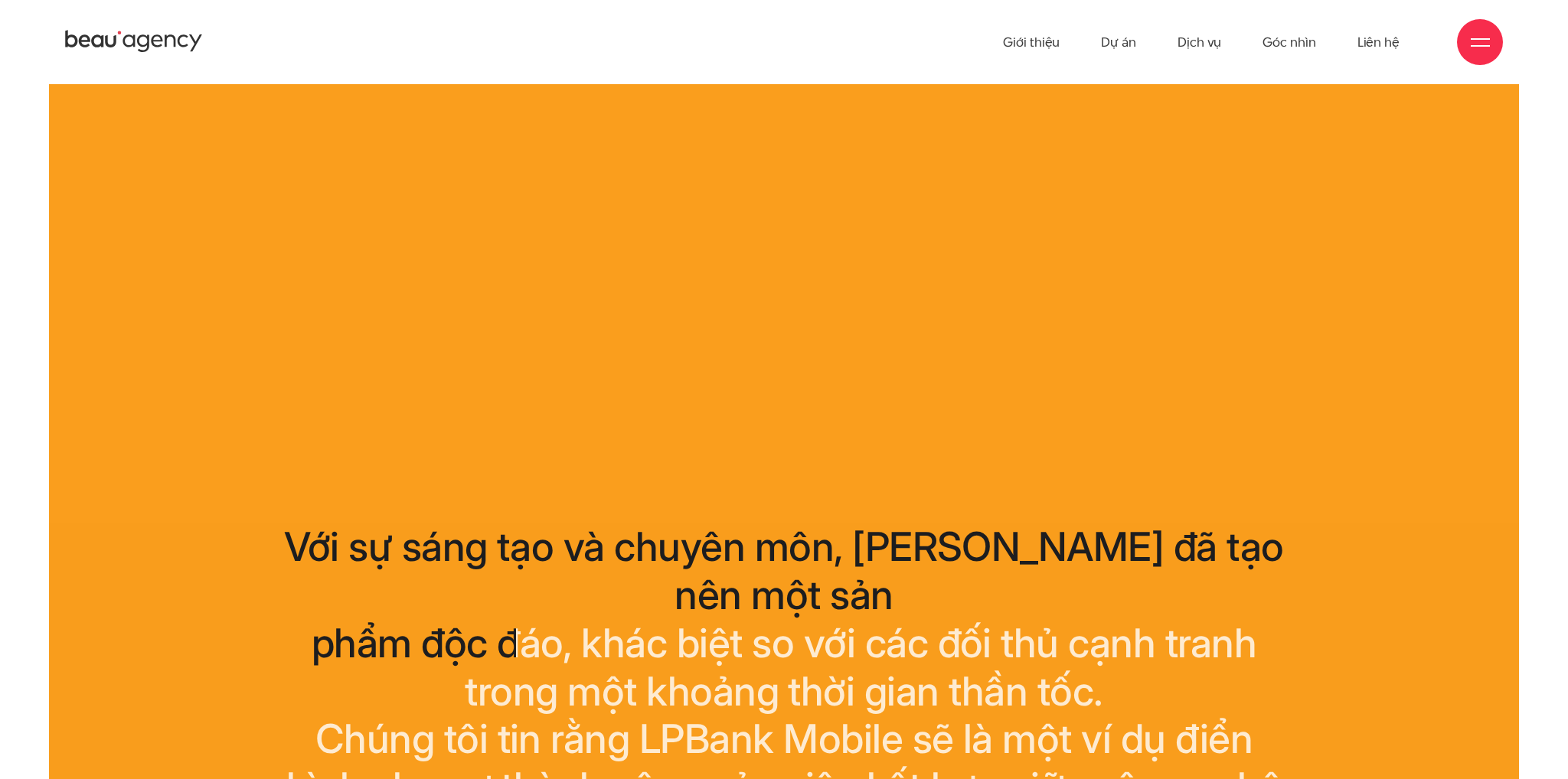
drag, startPoint x: 999, startPoint y: 571, endPoint x: 974, endPoint y: 622, distance: 56.8
click at [974, 716] on div "Chúng tôi tin rằng LPBank Mobile sẽ là một ví dụ điển" at bounding box center [783, 740] width 1061 height 48
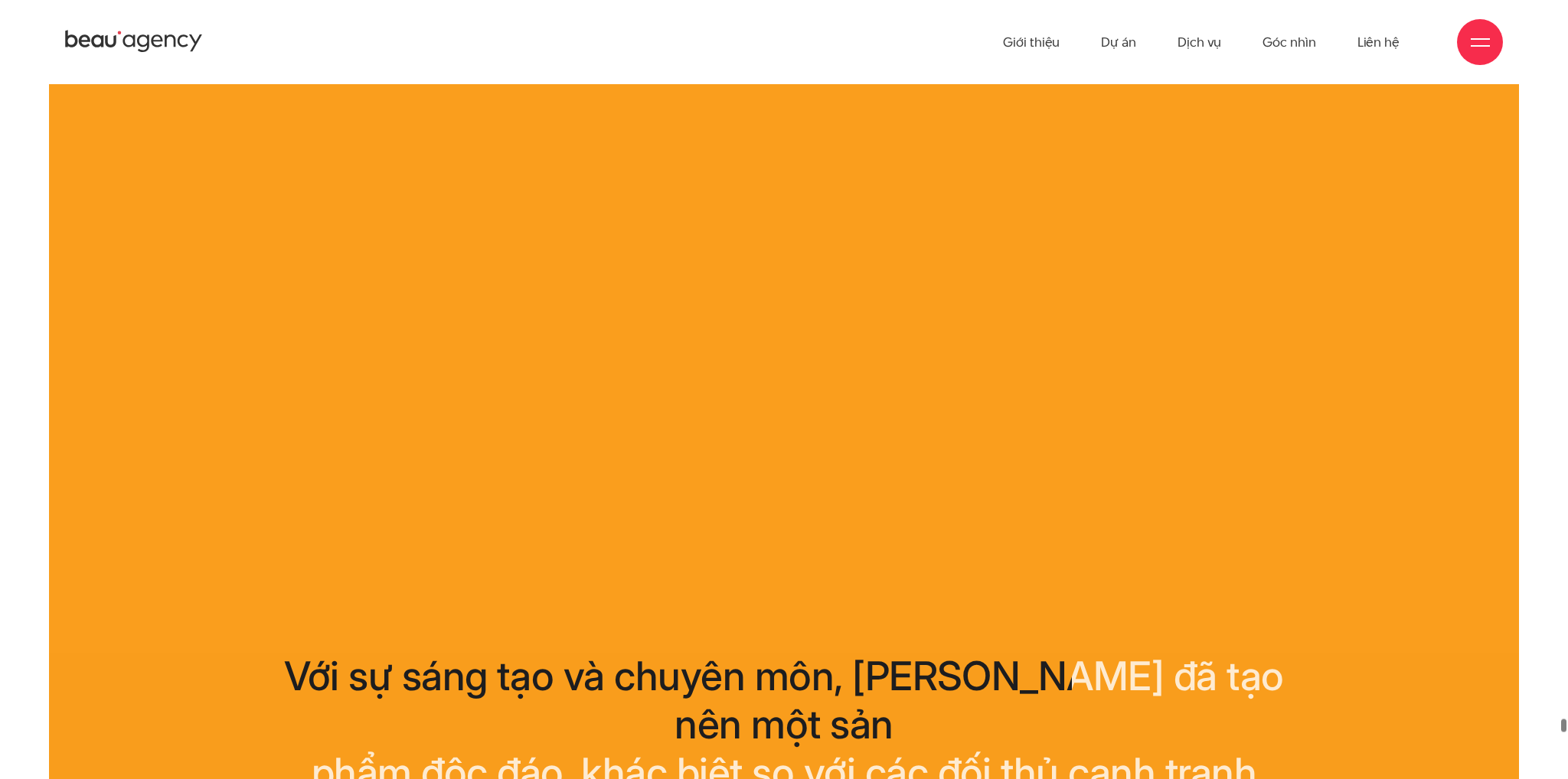
click at [127, 31] on icon at bounding box center [133, 41] width 138 height 26
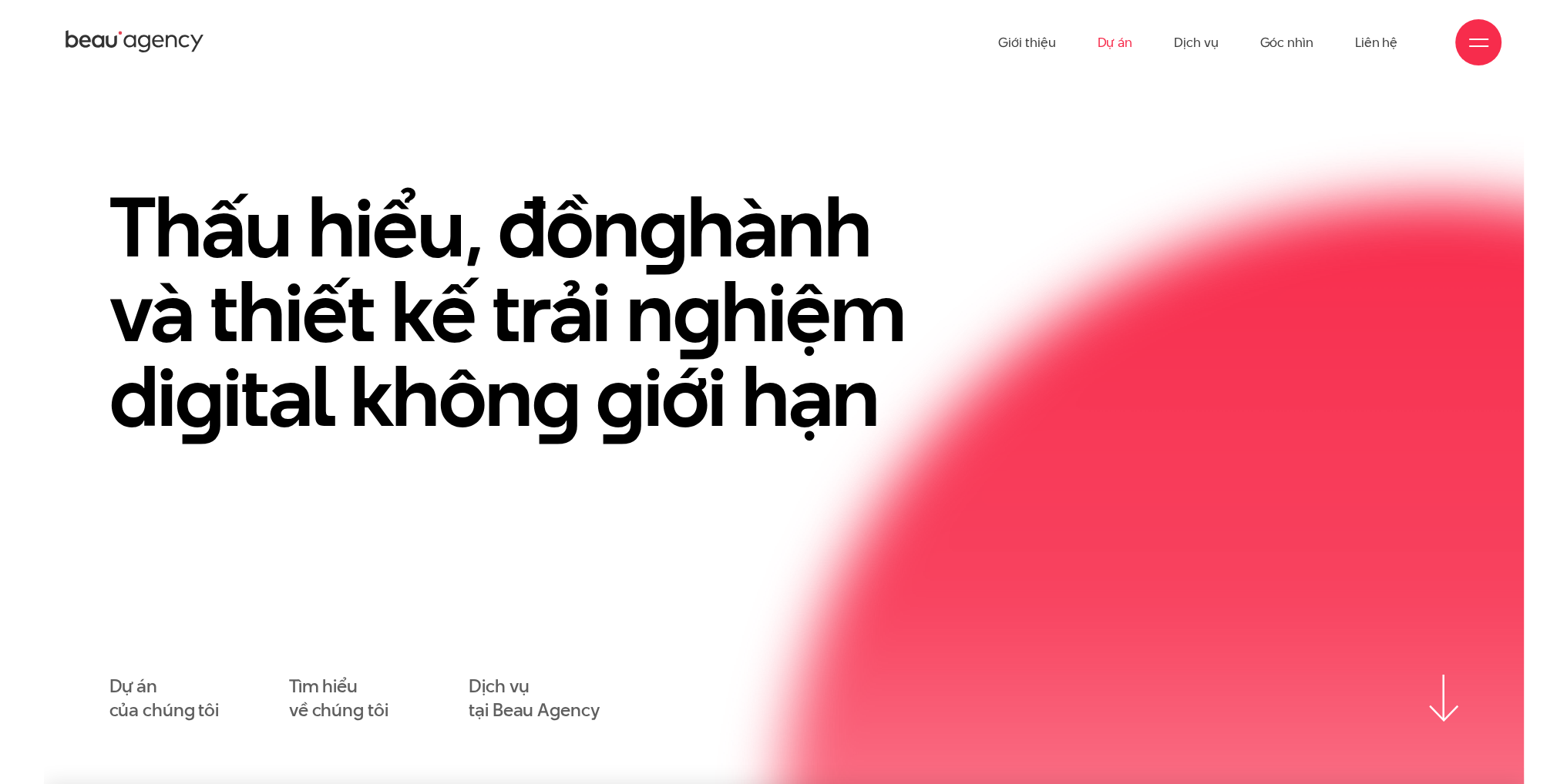
click at [1112, 44] on link "Dự án" at bounding box center [1115, 42] width 36 height 84
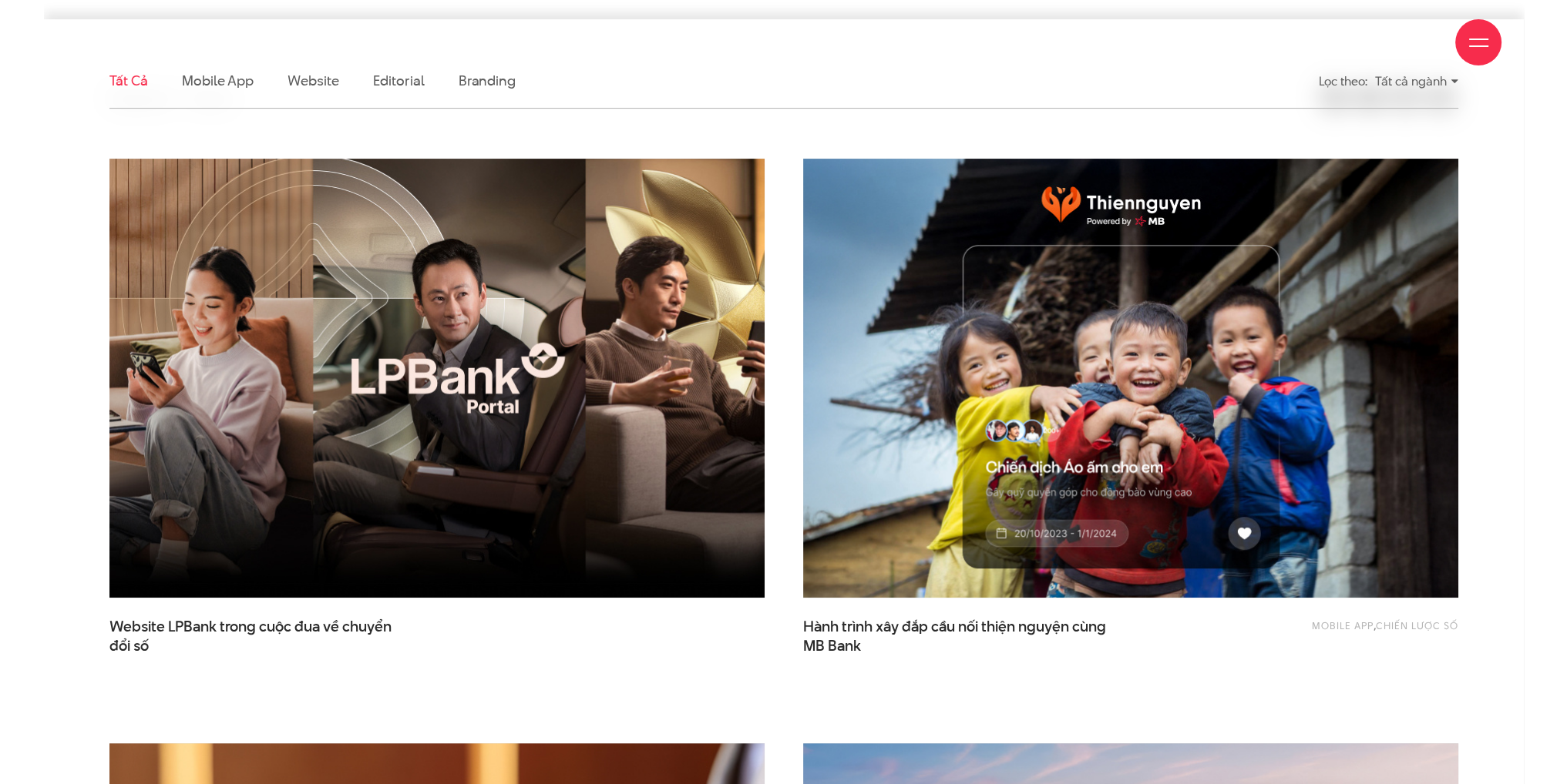
scroll to position [462, 0]
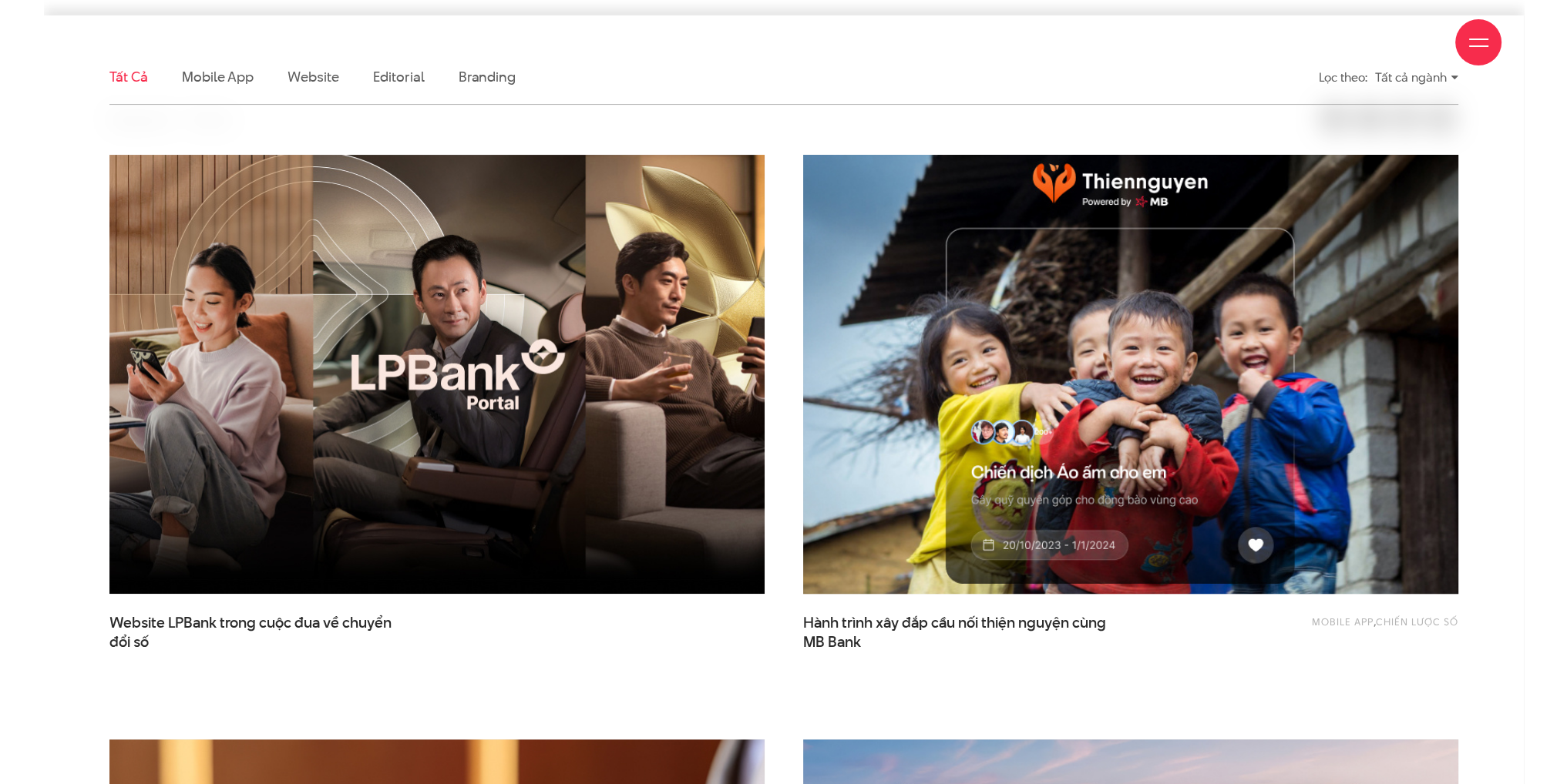
click at [1078, 361] on img at bounding box center [1130, 374] width 721 height 482
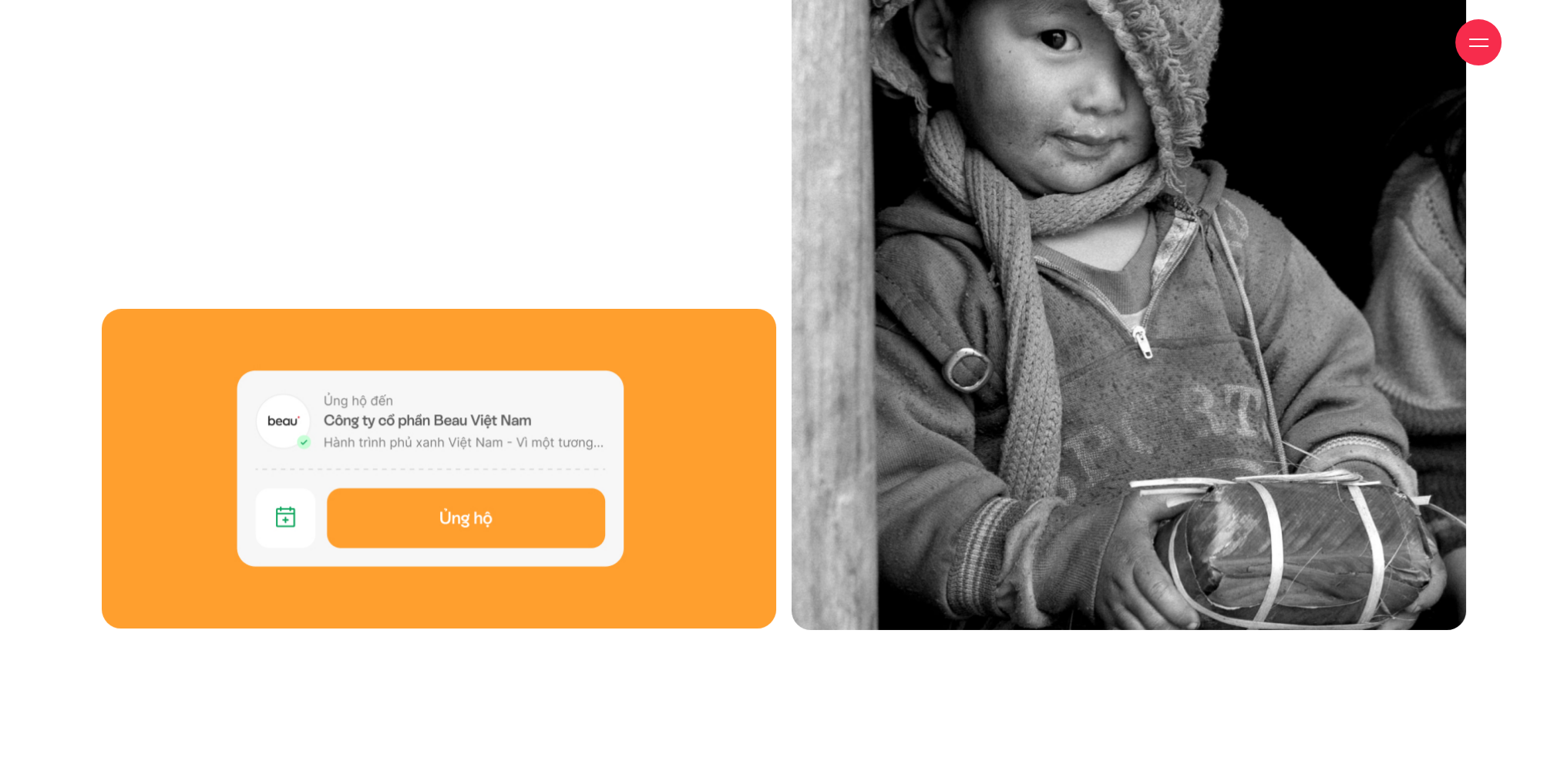
scroll to position [8167, 0]
